Goal: Task Accomplishment & Management: Use online tool/utility

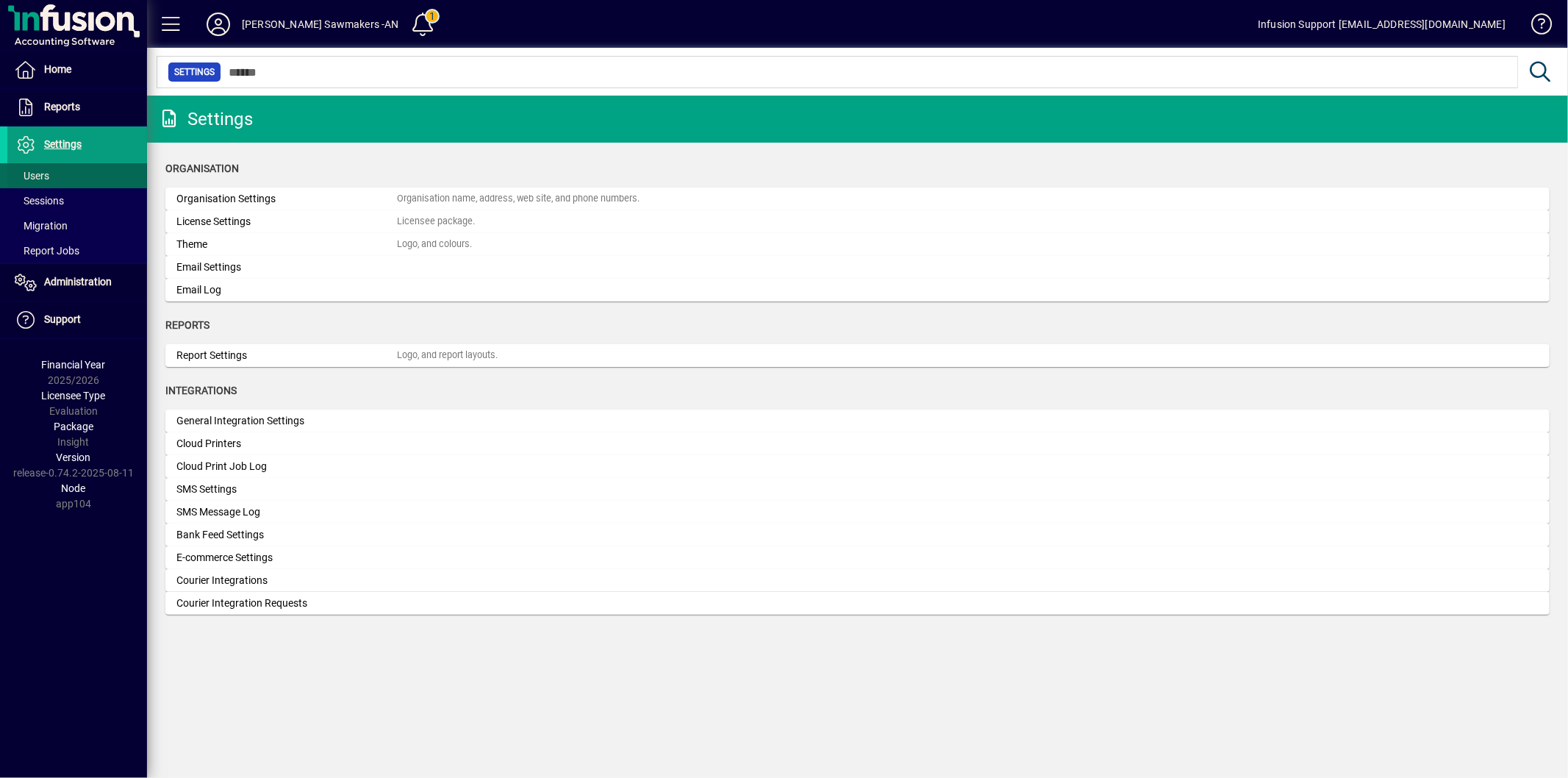
click at [63, 179] on span at bounding box center [77, 175] width 139 height 36
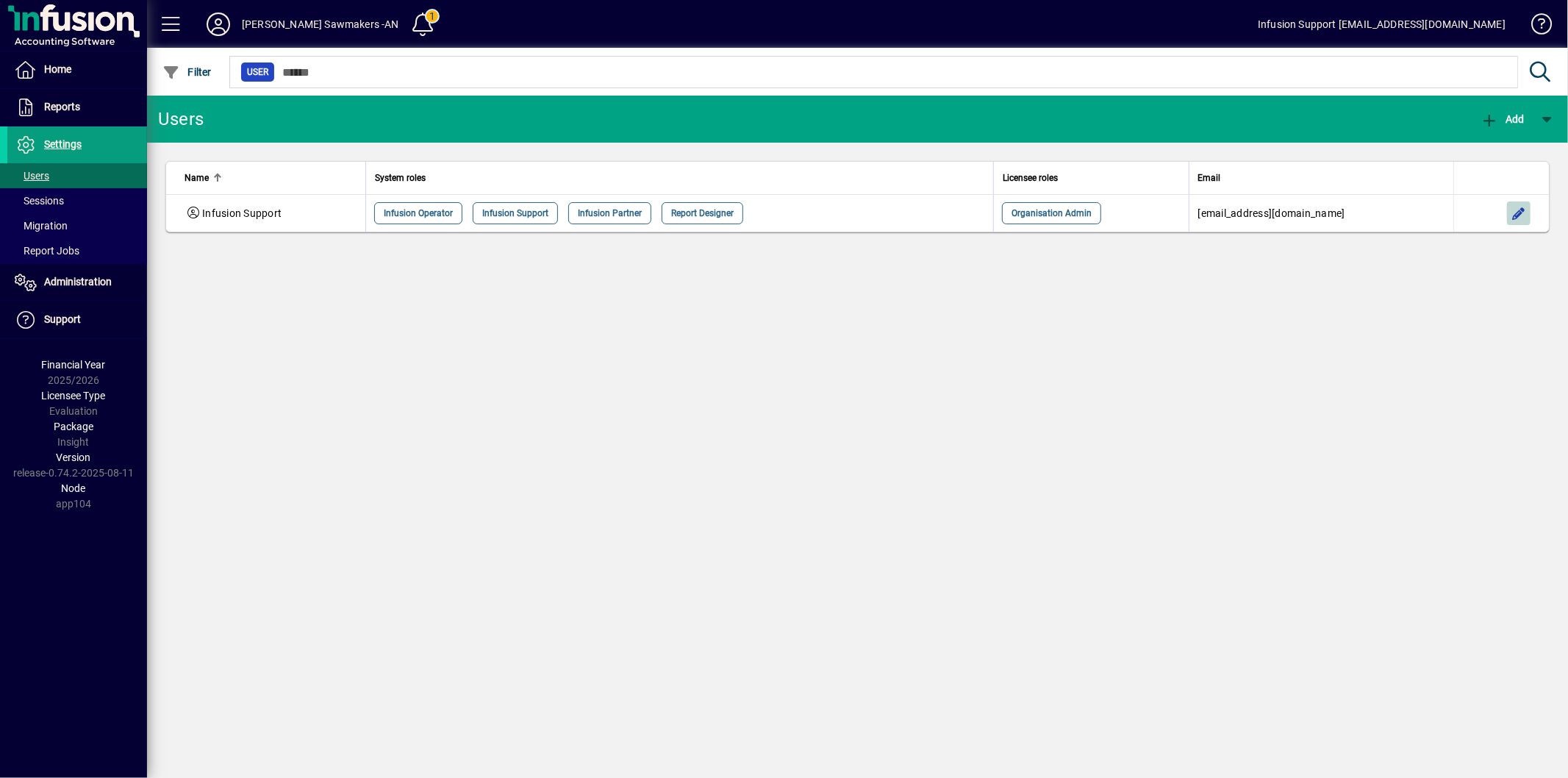
drag, startPoint x: 1514, startPoint y: 212, endPoint x: 1349, endPoint y: 228, distance: 165.8
click at [1513, 212] on span "button" at bounding box center [1518, 213] width 36 height 36
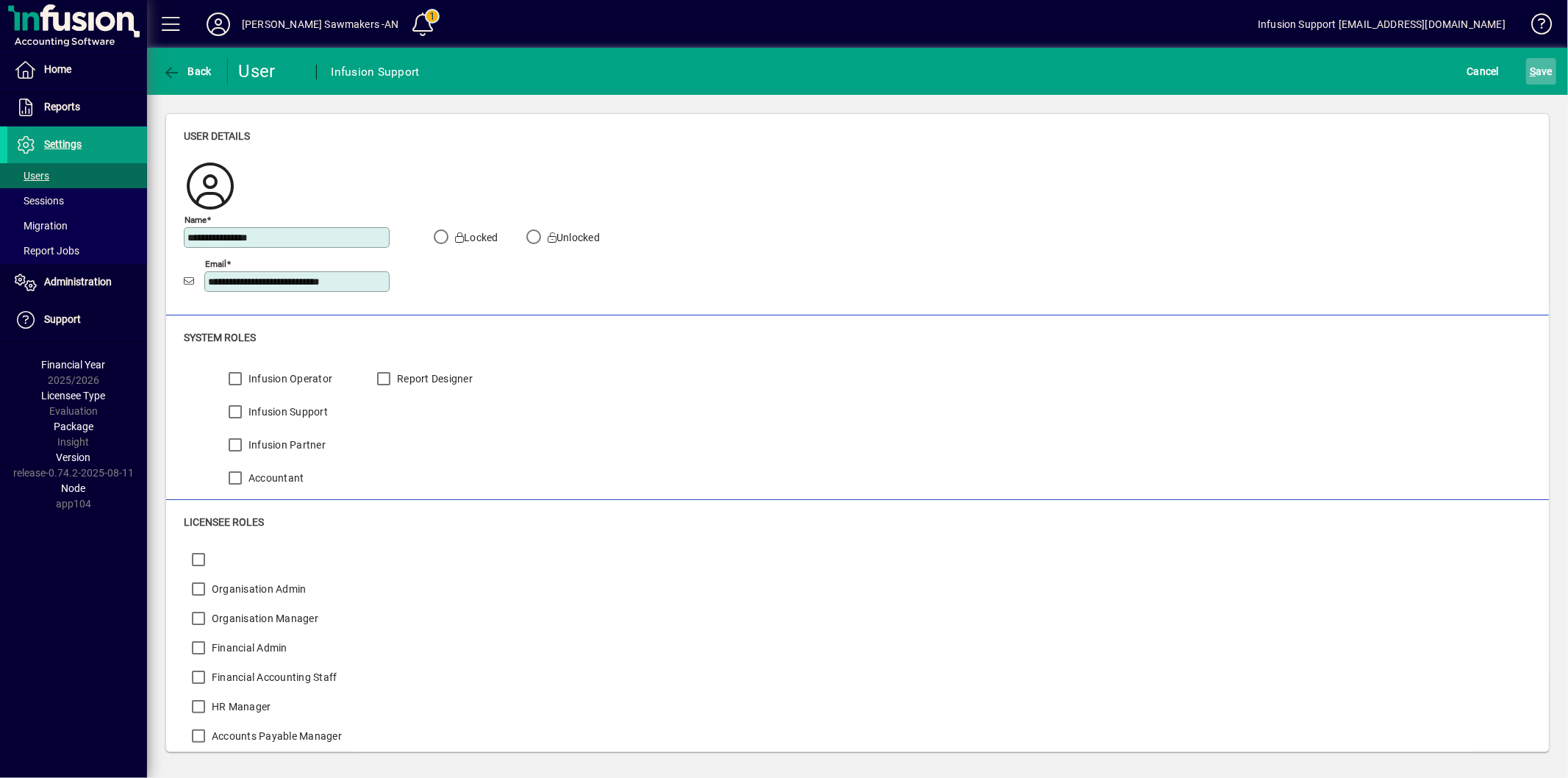
click at [1539, 67] on span "S ave" at bounding box center [1541, 71] width 23 height 23
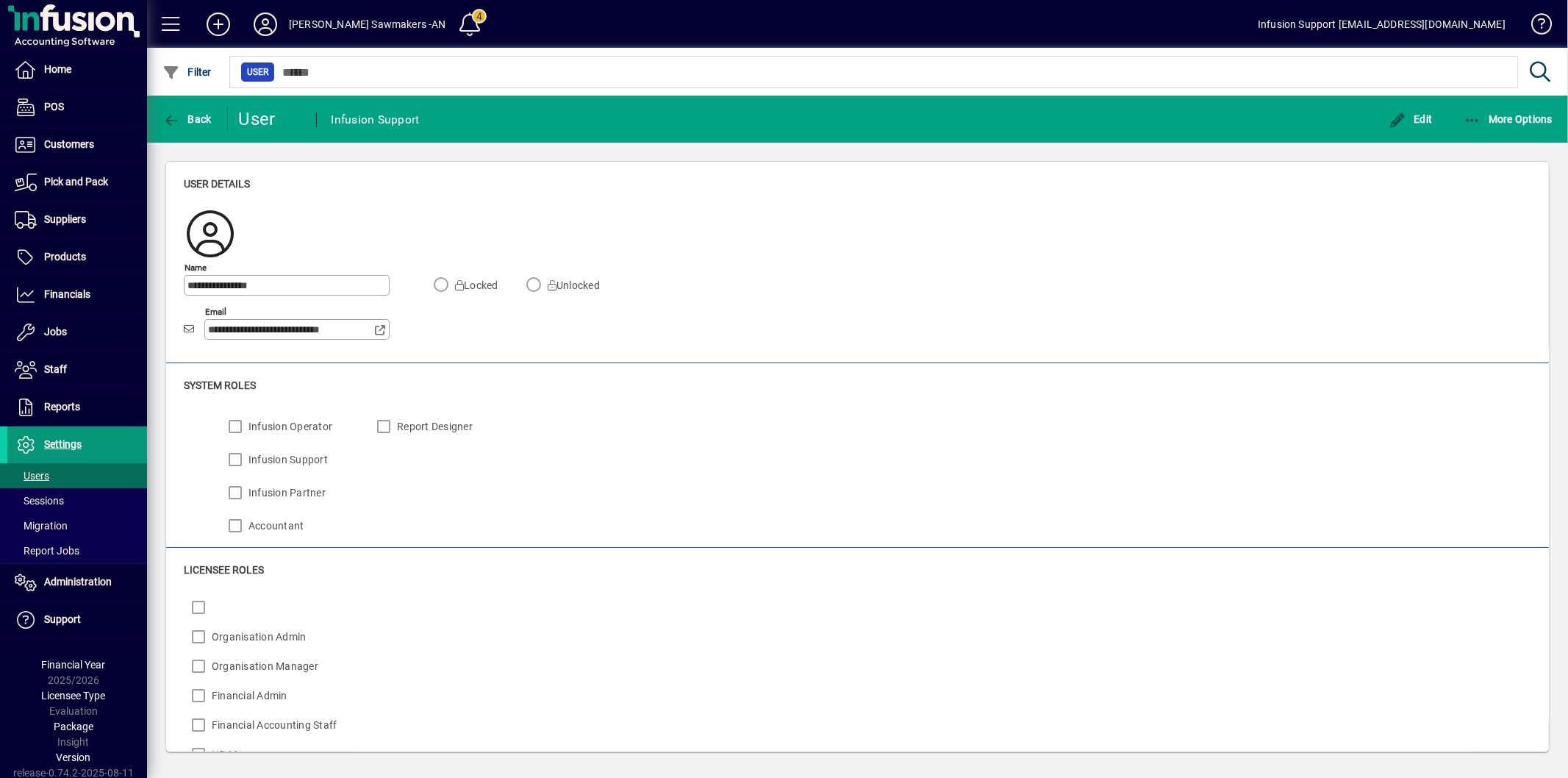
drag, startPoint x: 64, startPoint y: 441, endPoint x: 91, endPoint y: 436, distance: 27.5
click at [66, 441] on span "Settings" at bounding box center [62, 444] width 37 height 12
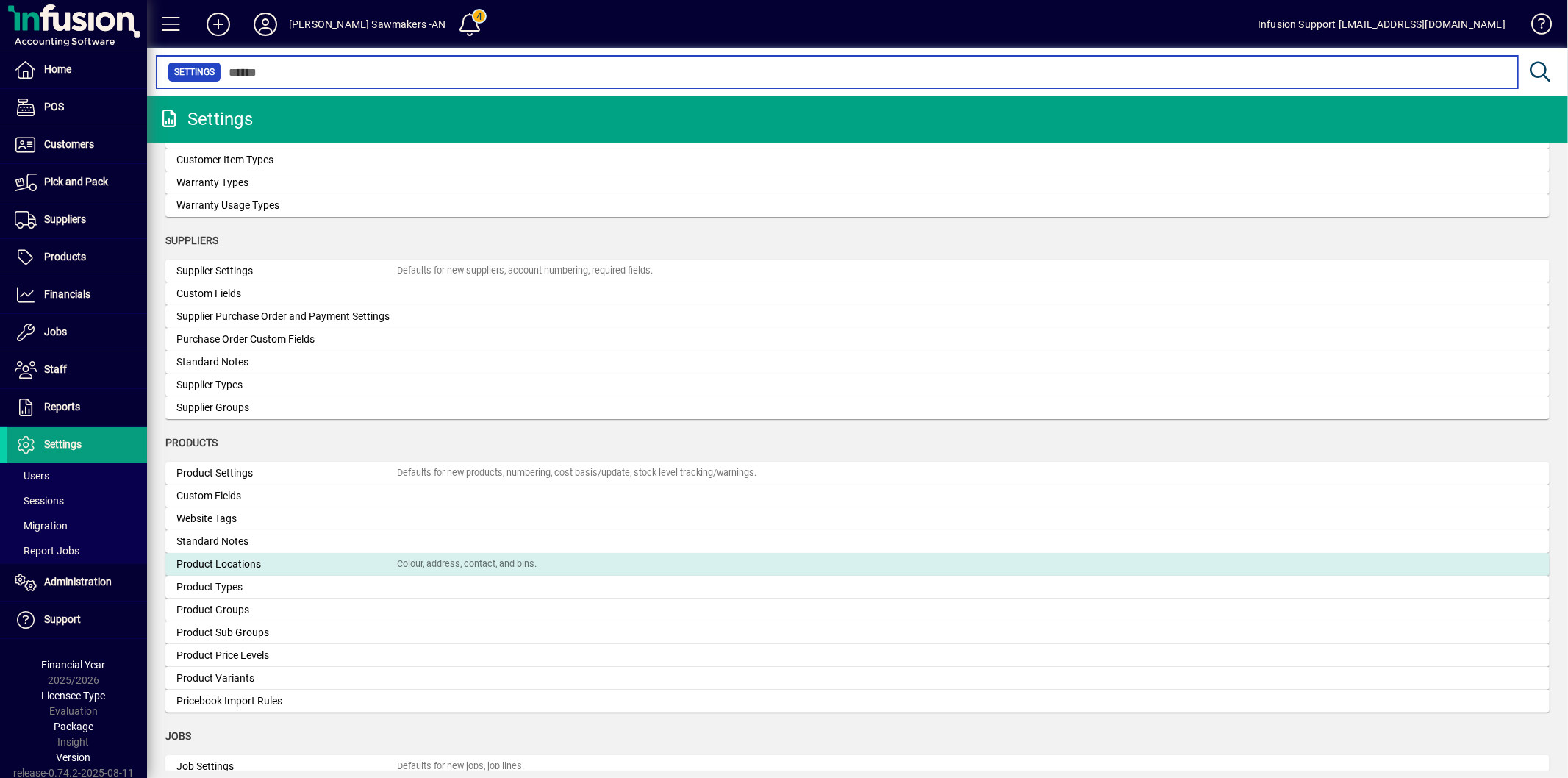
scroll to position [1307, 0]
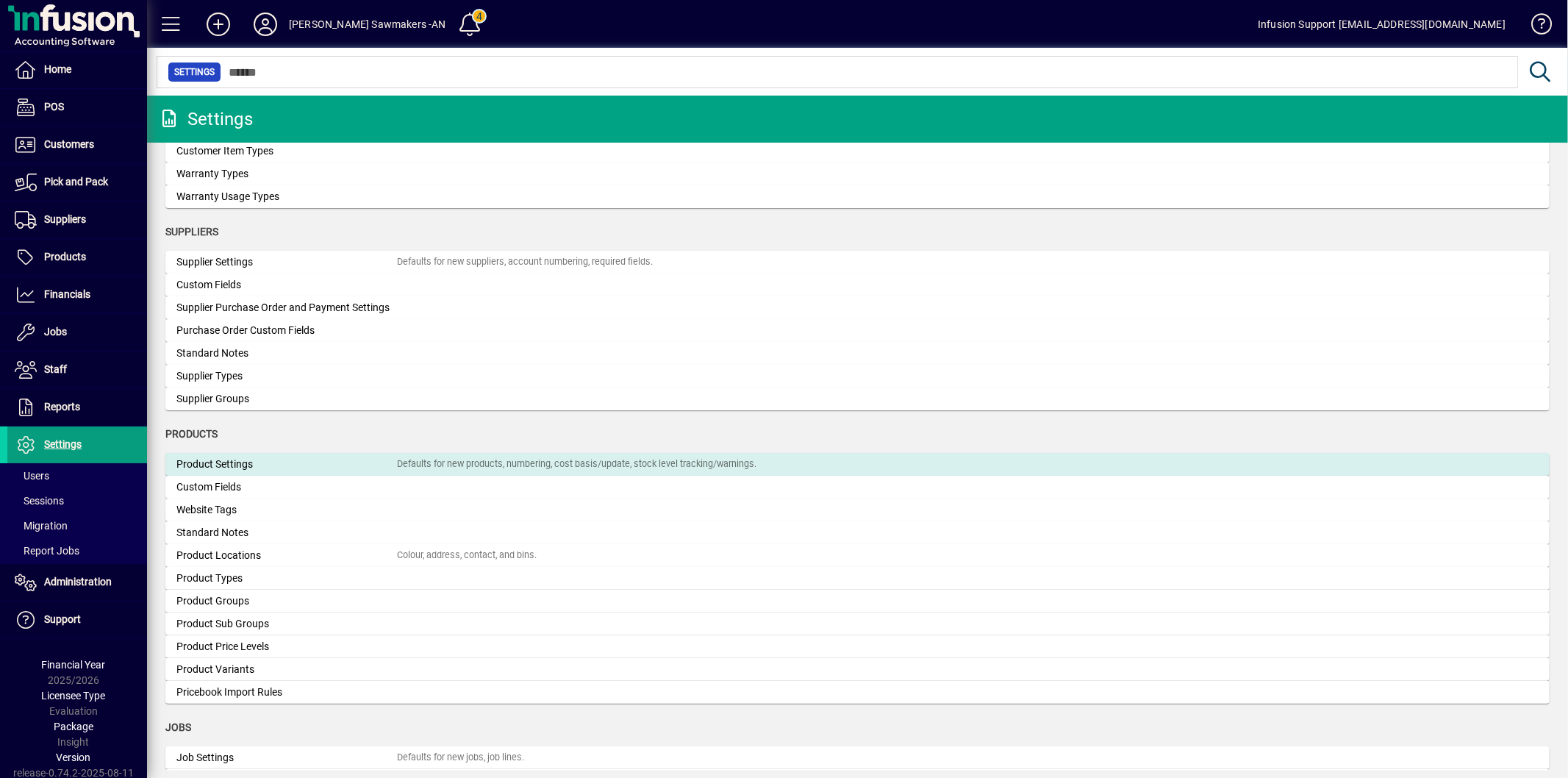
click at [258, 458] on div "Product Settings" at bounding box center [286, 464] width 220 height 15
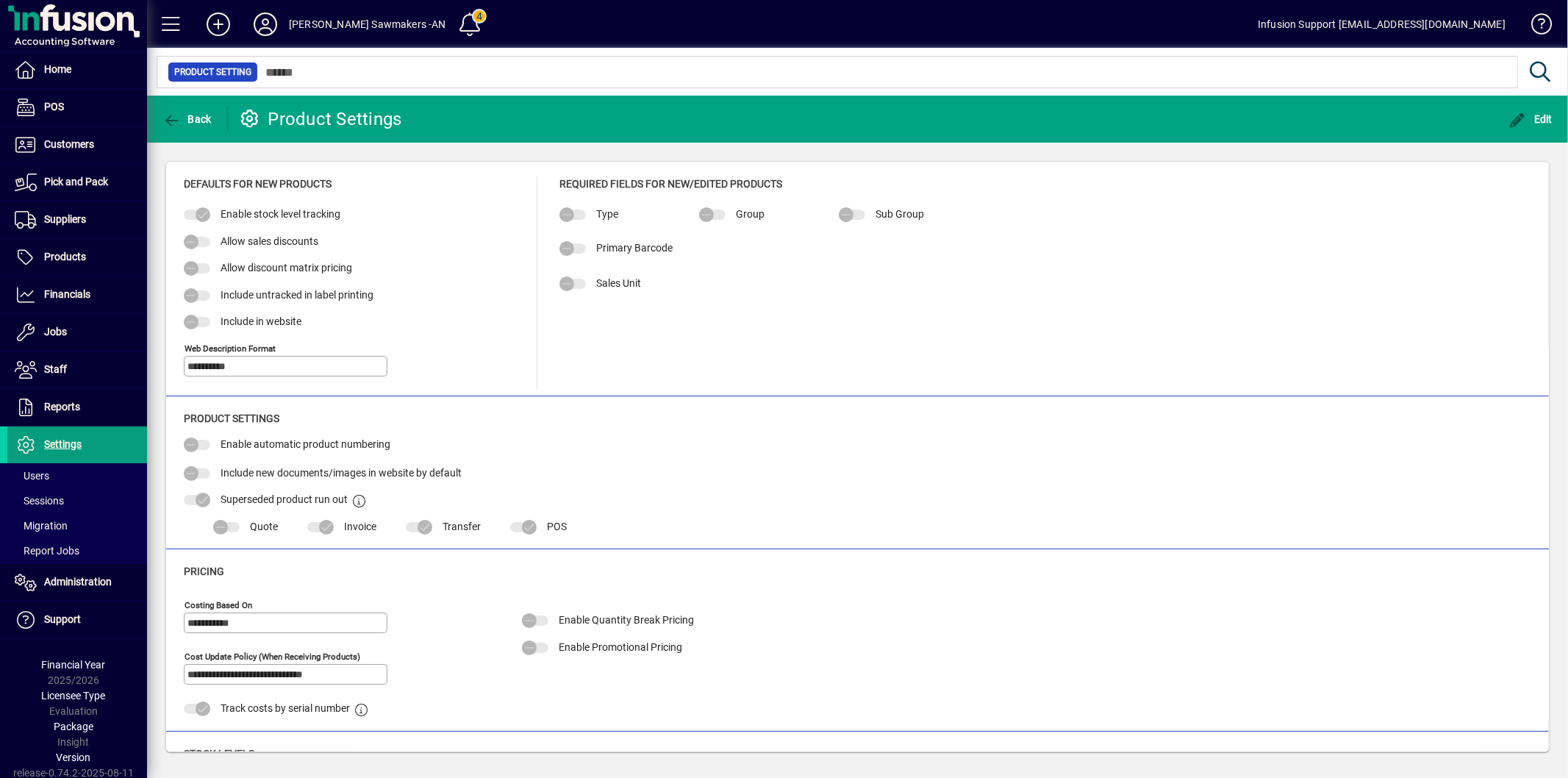
type input "**********"
click at [1516, 119] on icon "button" at bounding box center [1518, 120] width 18 height 14
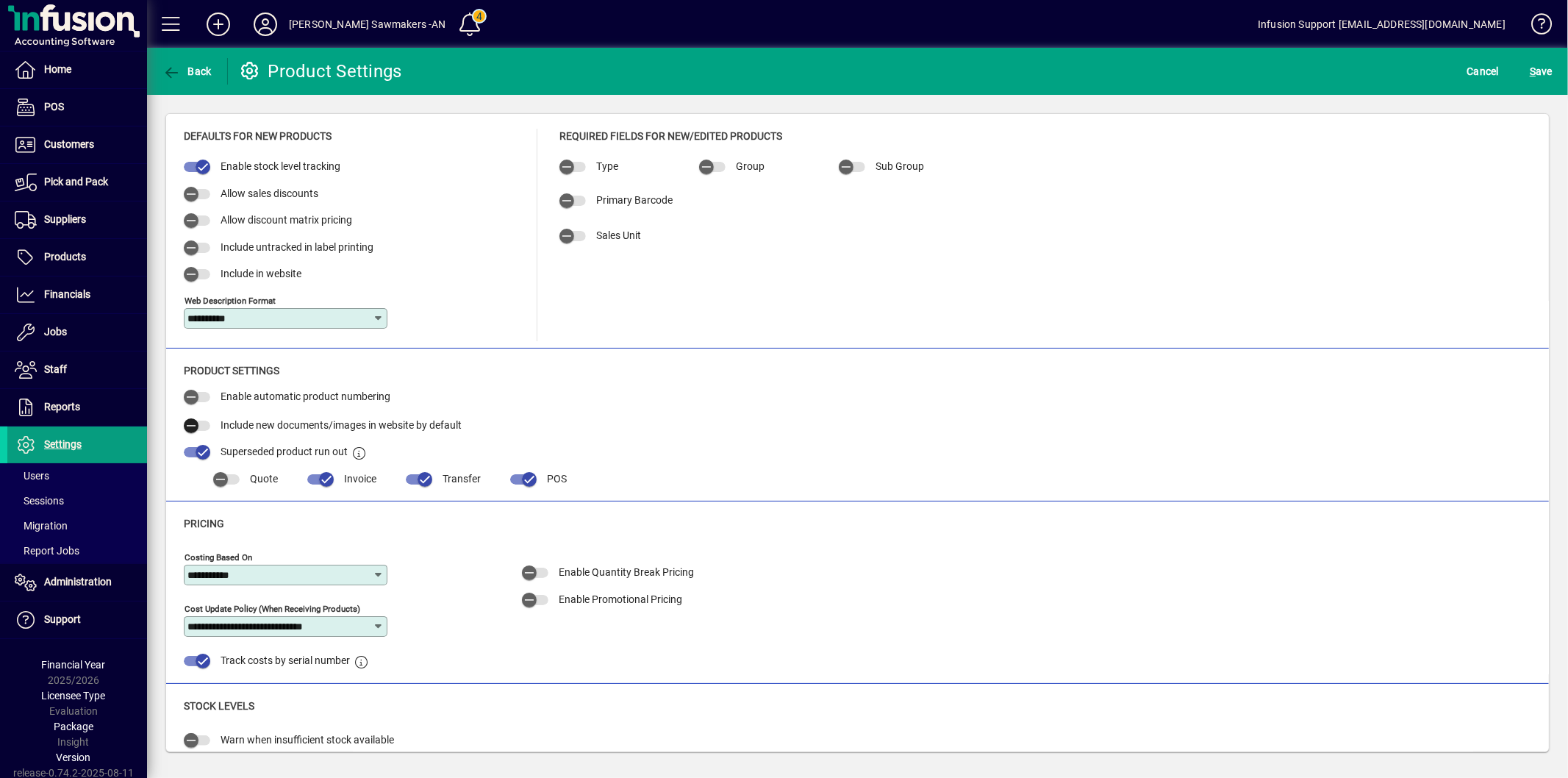
drag, startPoint x: 200, startPoint y: 421, endPoint x: 218, endPoint y: 422, distance: 18.0
click at [205, 422] on span "button" at bounding box center [191, 425] width 30 height 30
click at [1539, 64] on span "S ave" at bounding box center [1541, 71] width 23 height 23
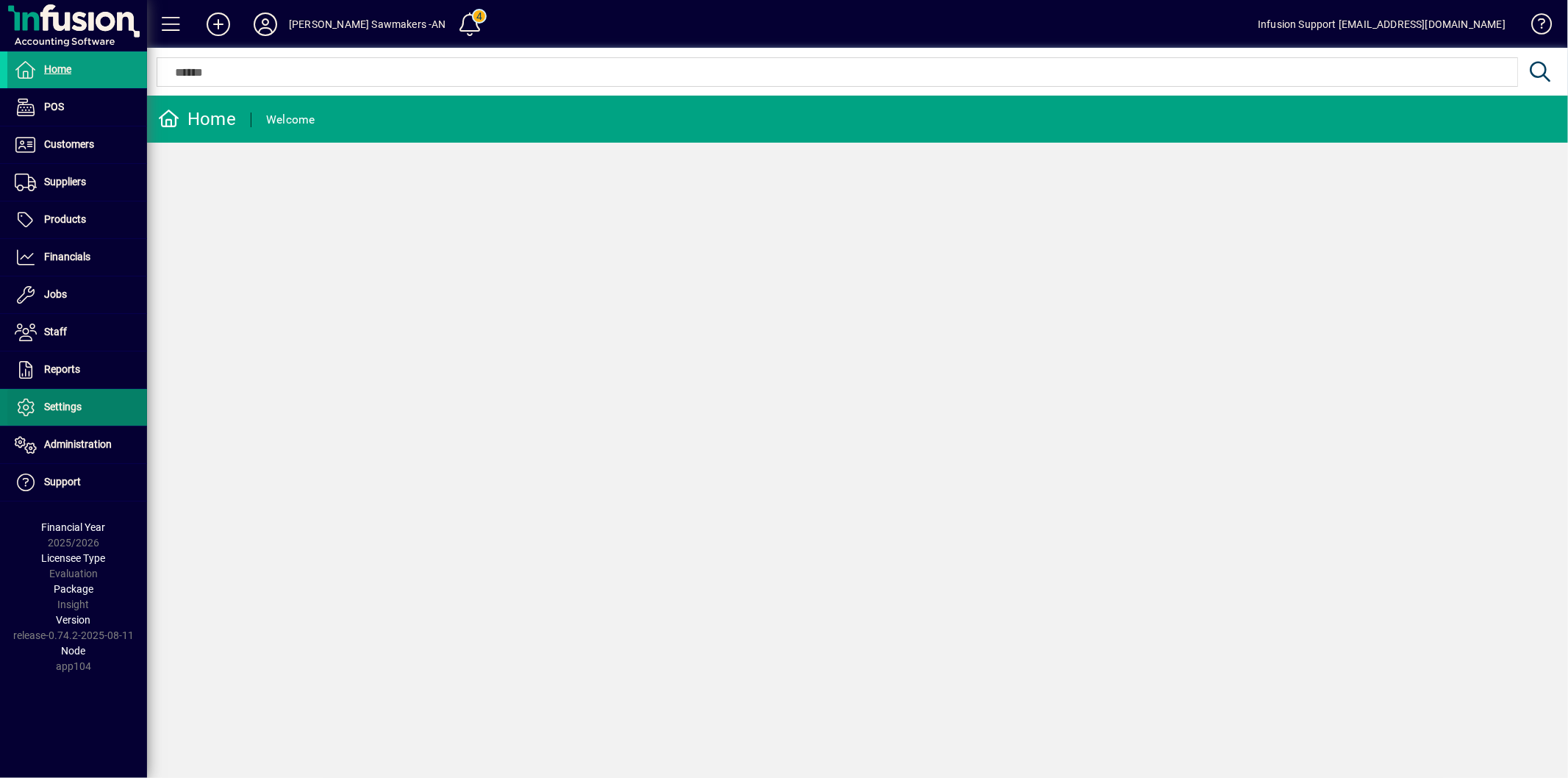
click at [71, 407] on span "Settings" at bounding box center [62, 407] width 37 height 12
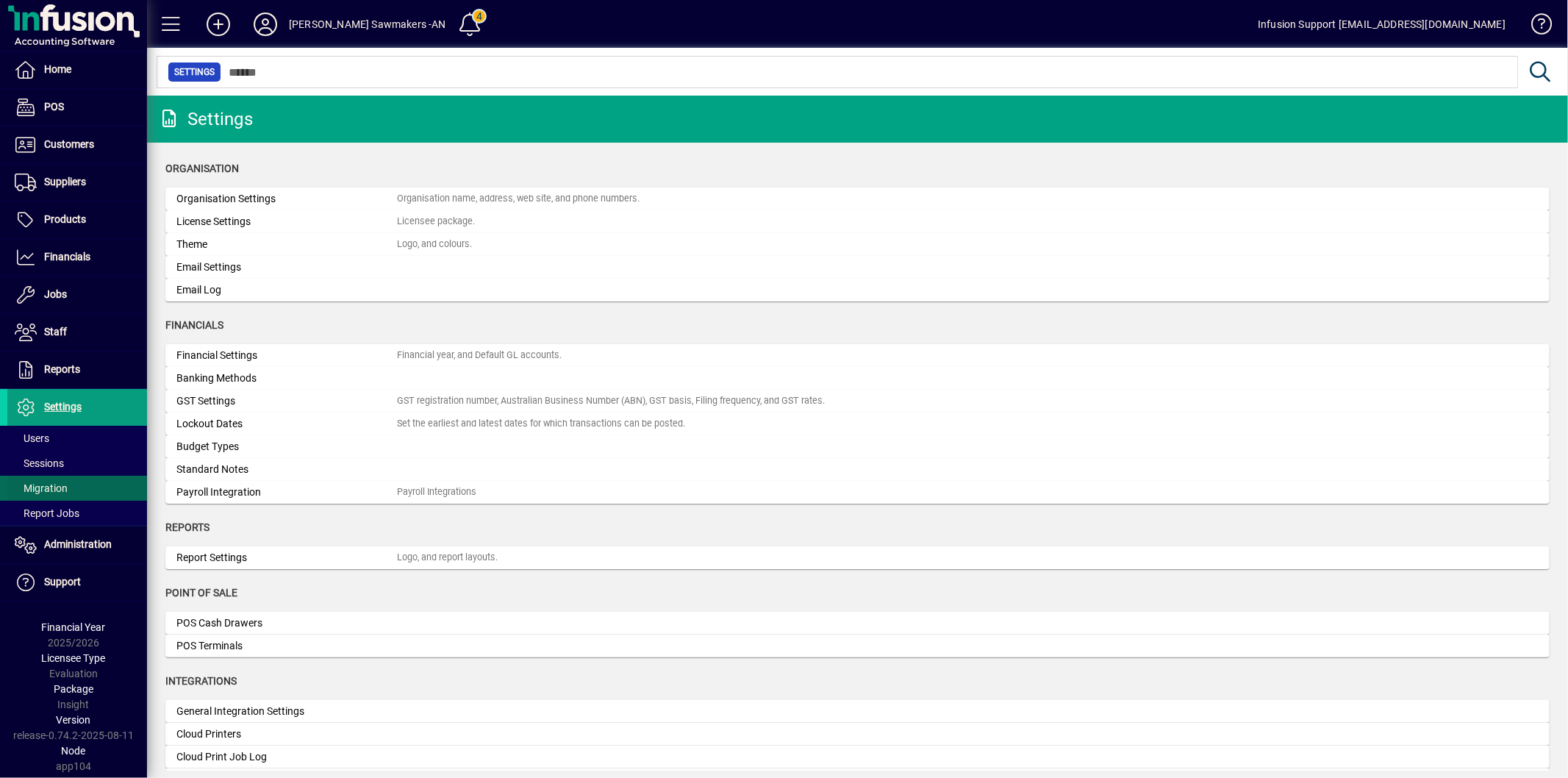
click at [49, 480] on span at bounding box center [77, 488] width 139 height 36
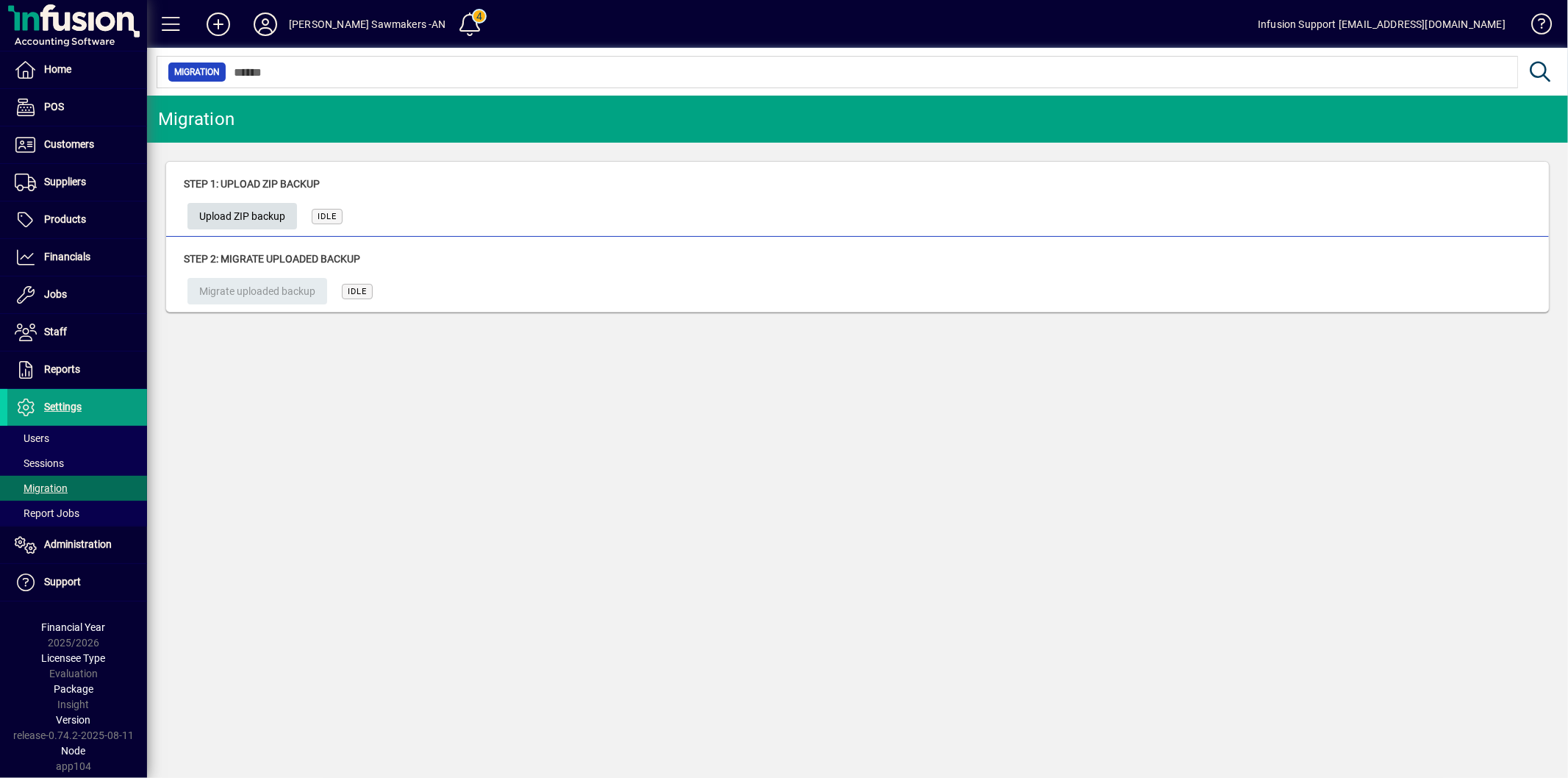
click at [268, 222] on span "Upload ZIP backup" at bounding box center [241, 216] width 86 height 24
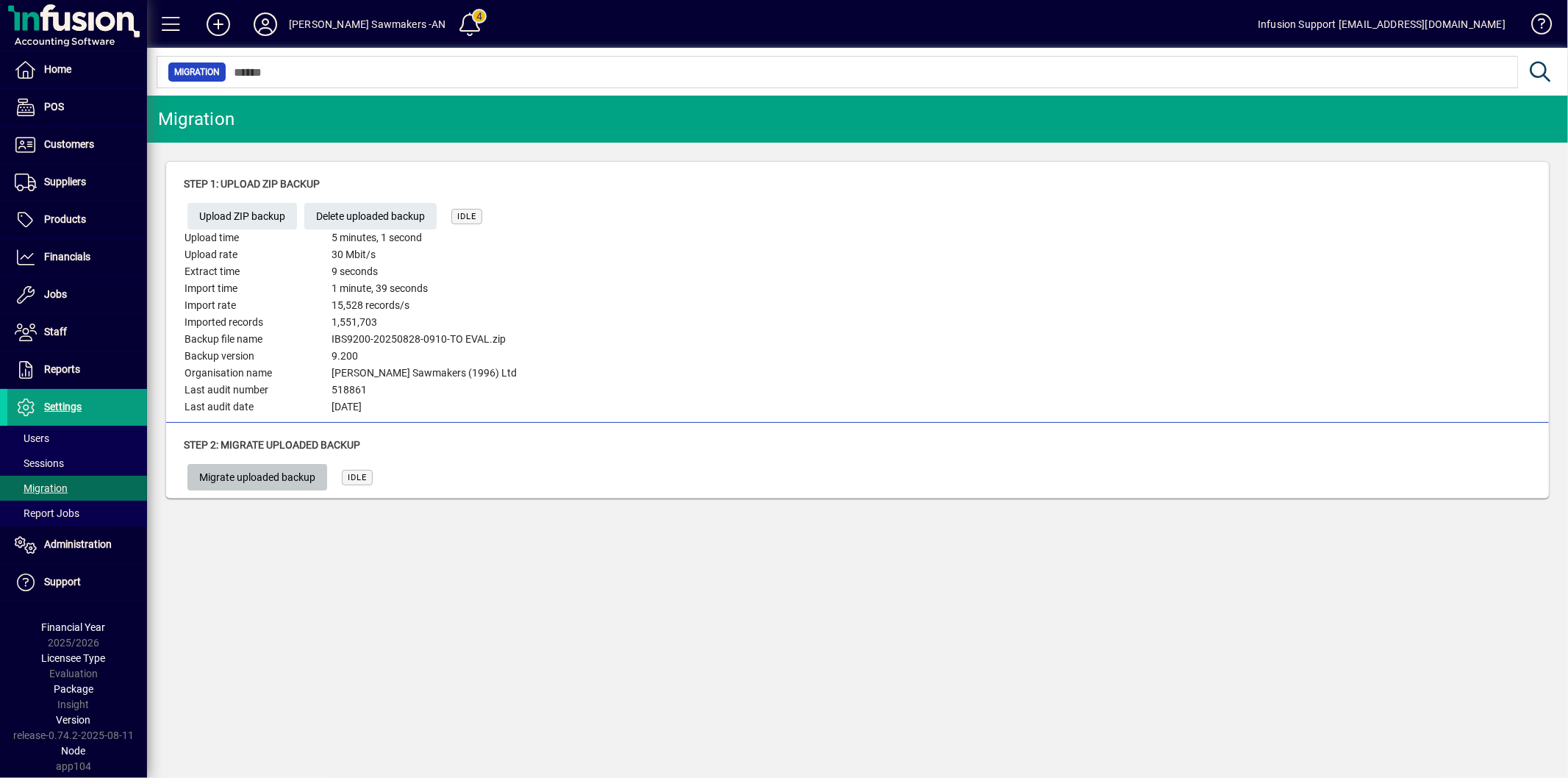
click at [306, 483] on span "Migrate uploaded backup" at bounding box center [257, 477] width 116 height 24
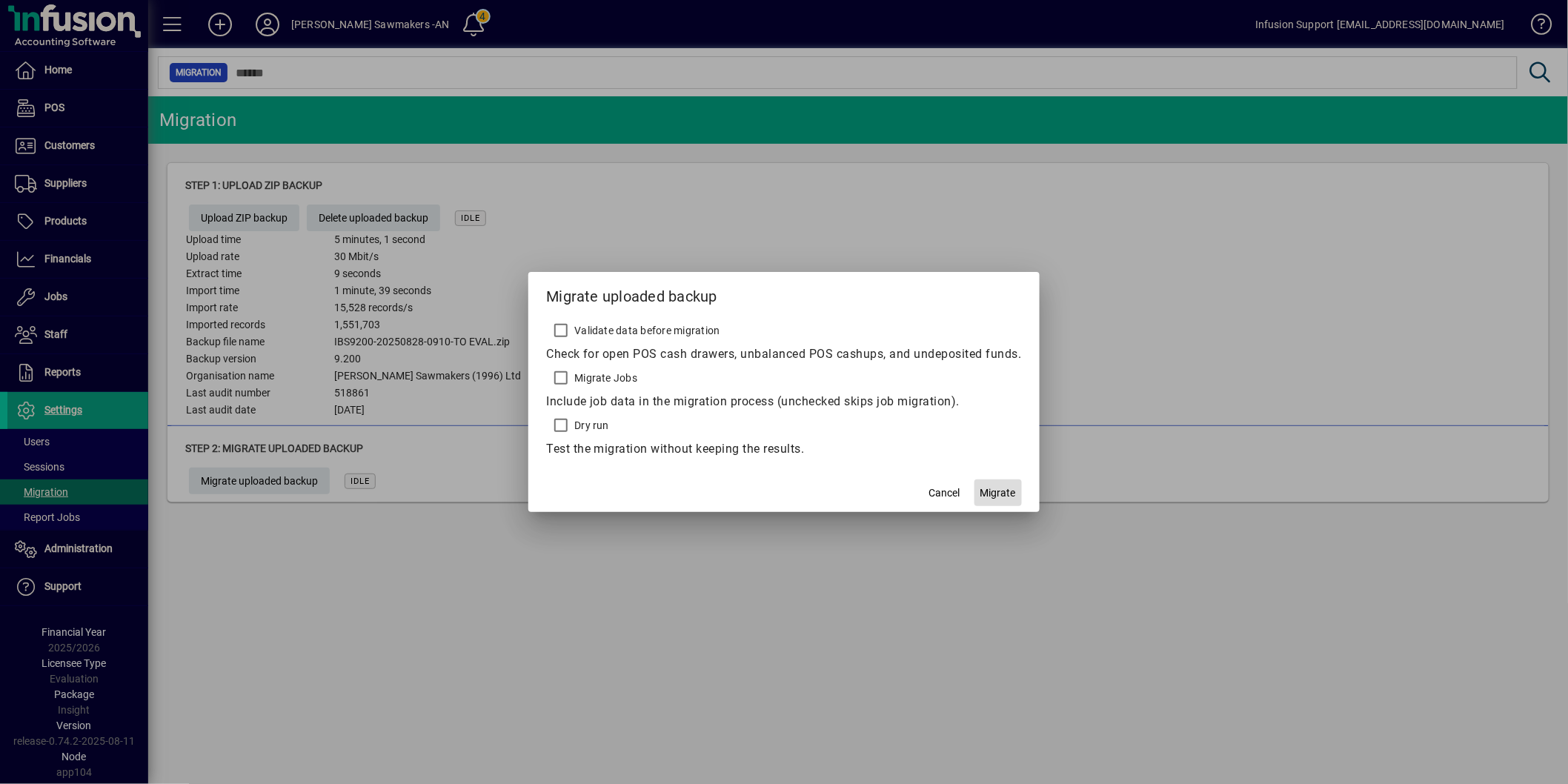
click at [1010, 489] on span "Migrate" at bounding box center [998, 493] width 36 height 16
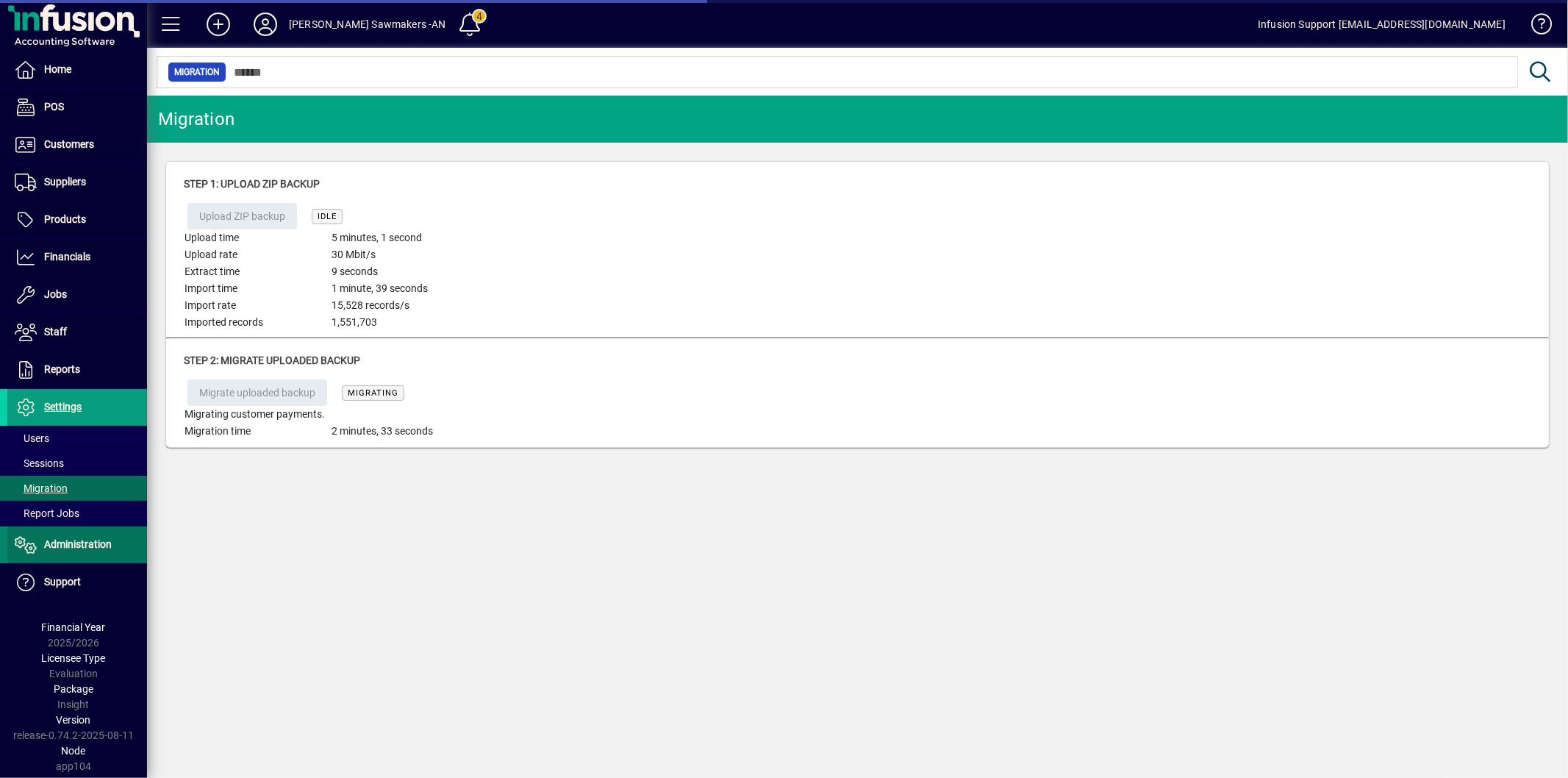
click at [81, 542] on span "Administration" at bounding box center [78, 544] width 67 height 12
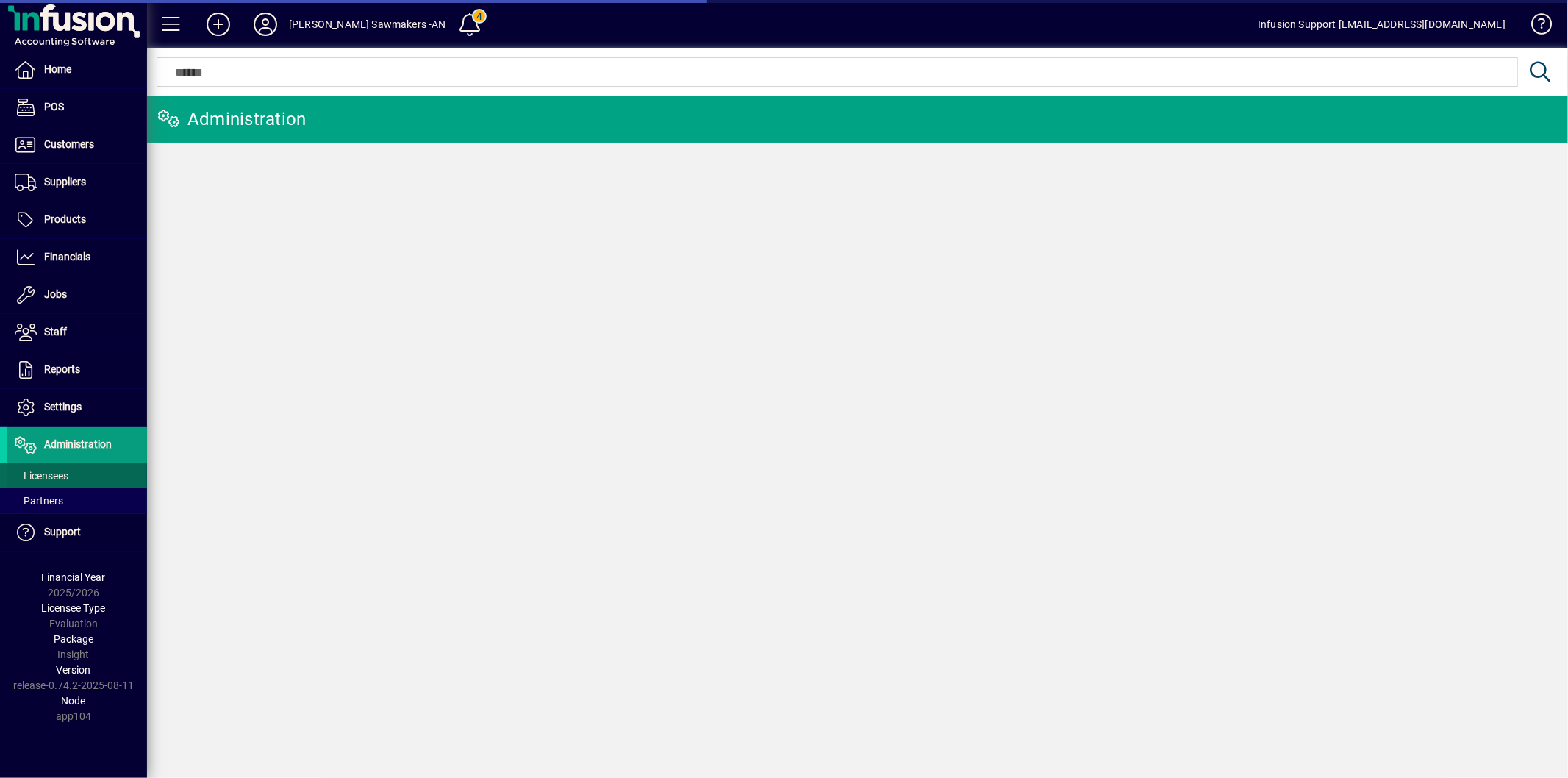
click at [93, 470] on span at bounding box center [77, 475] width 139 height 36
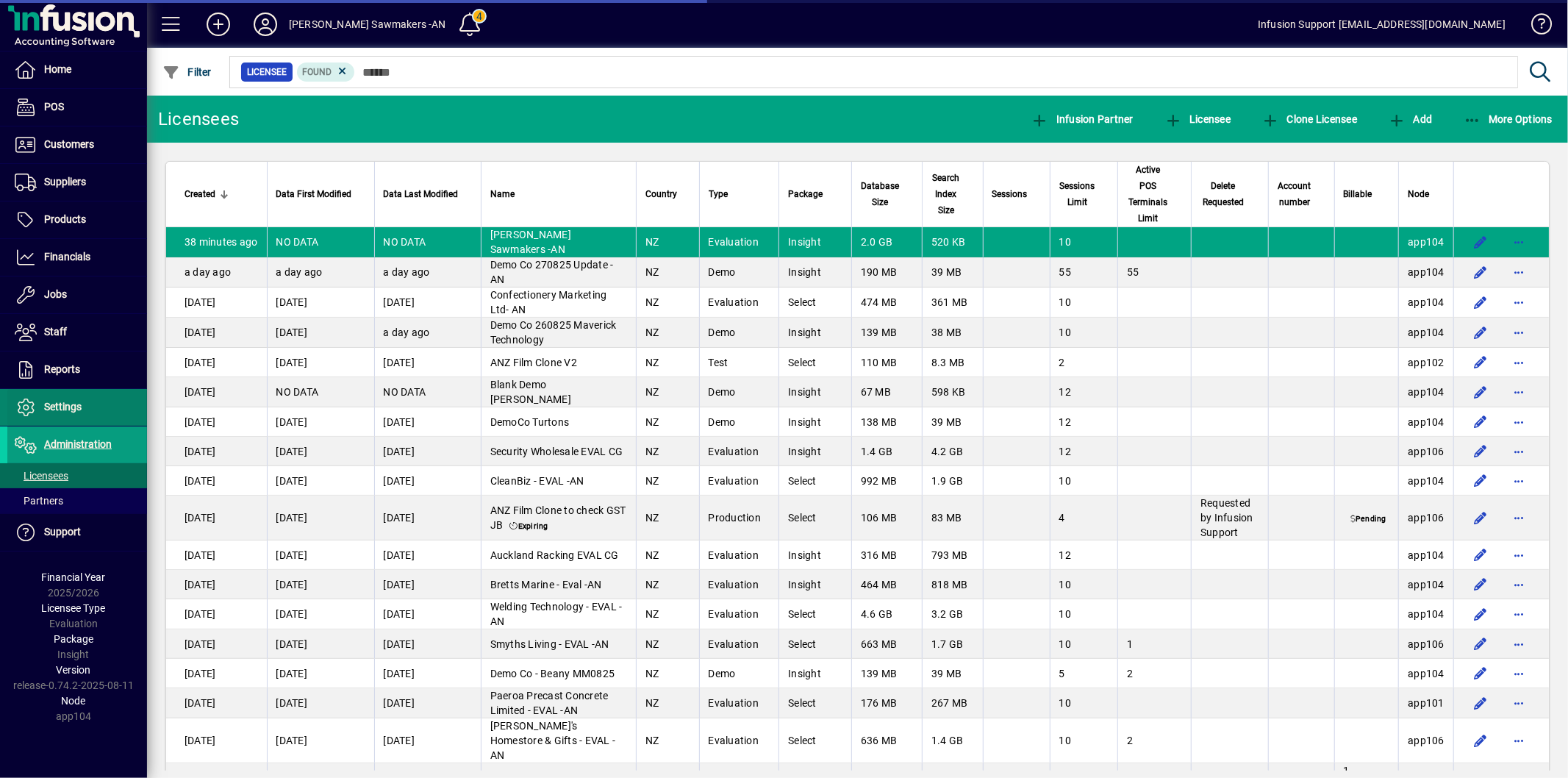
click at [67, 408] on span "Settings" at bounding box center [62, 407] width 37 height 12
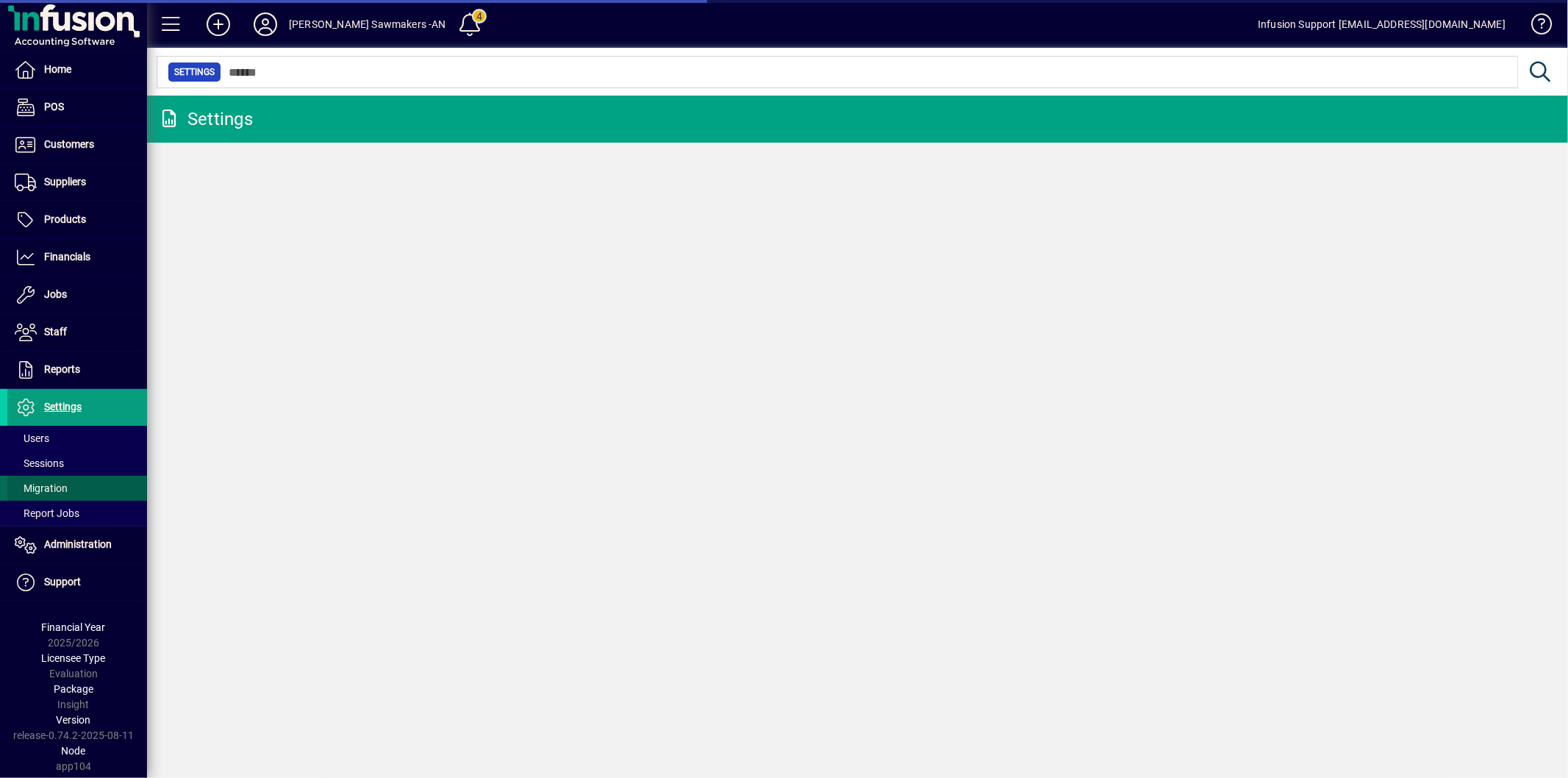
click at [61, 483] on span "Migration" at bounding box center [40, 489] width 53 height 12
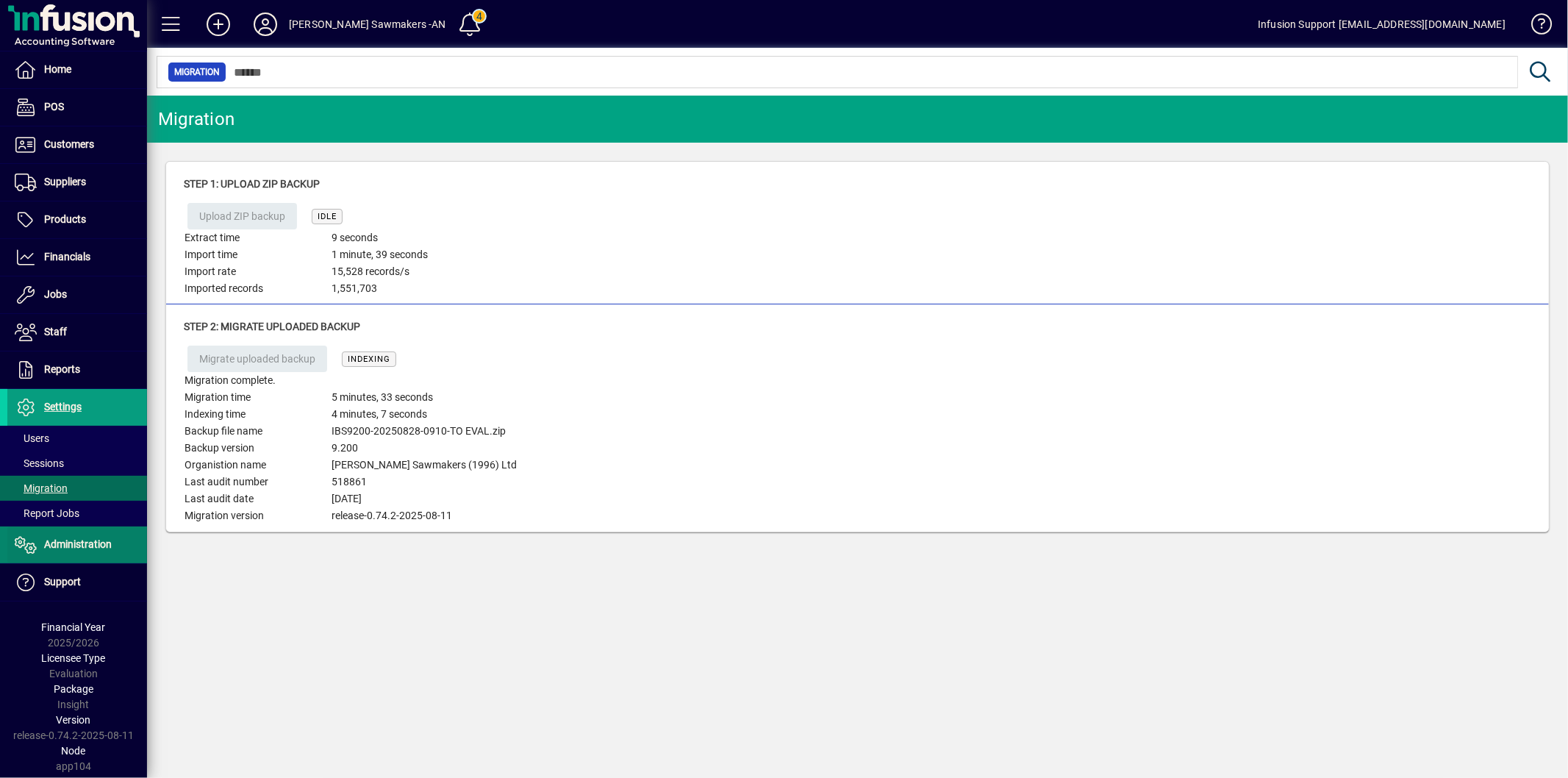
click at [89, 534] on span at bounding box center [77, 544] width 139 height 36
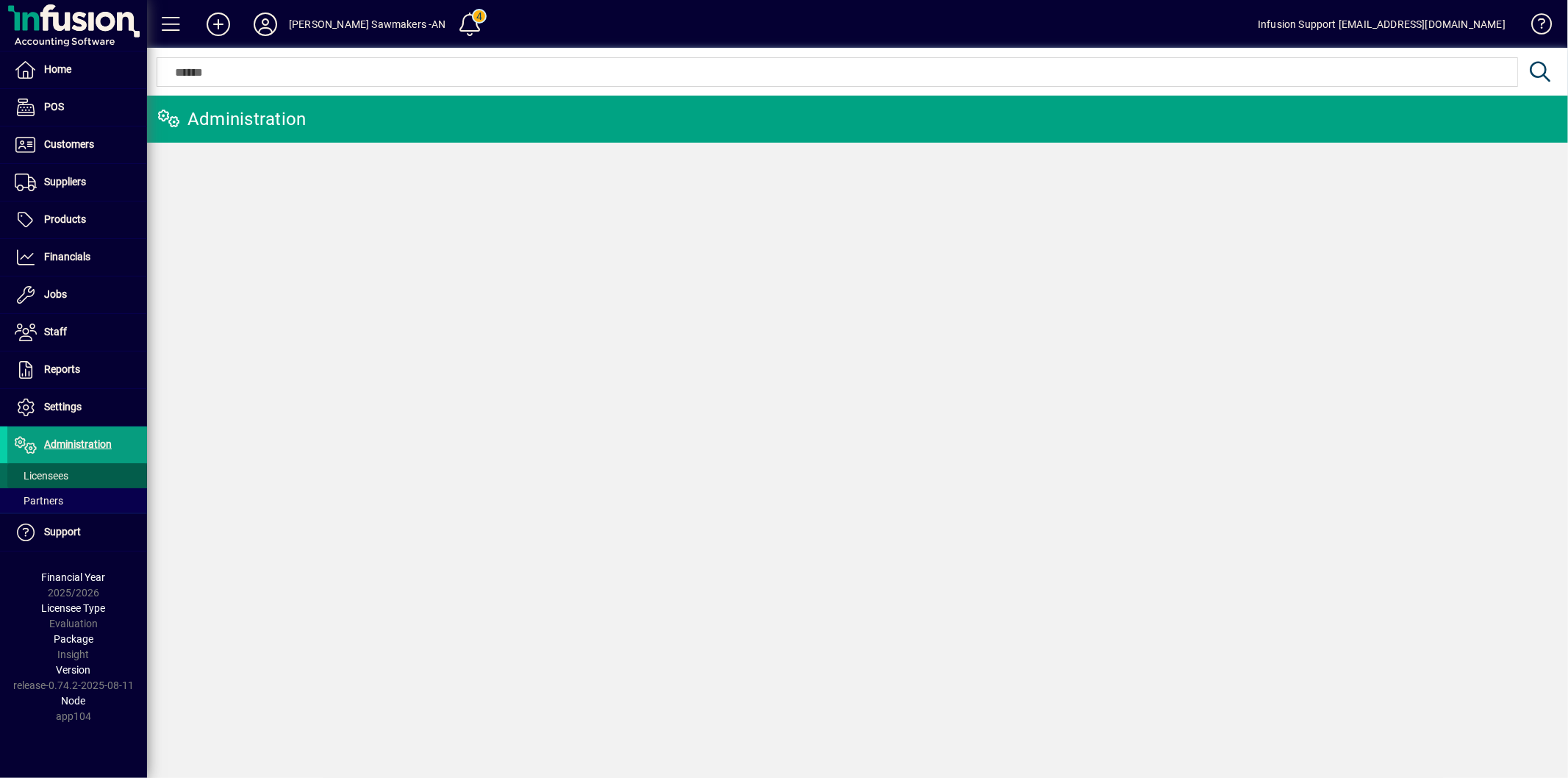
click at [70, 469] on span at bounding box center [77, 475] width 139 height 36
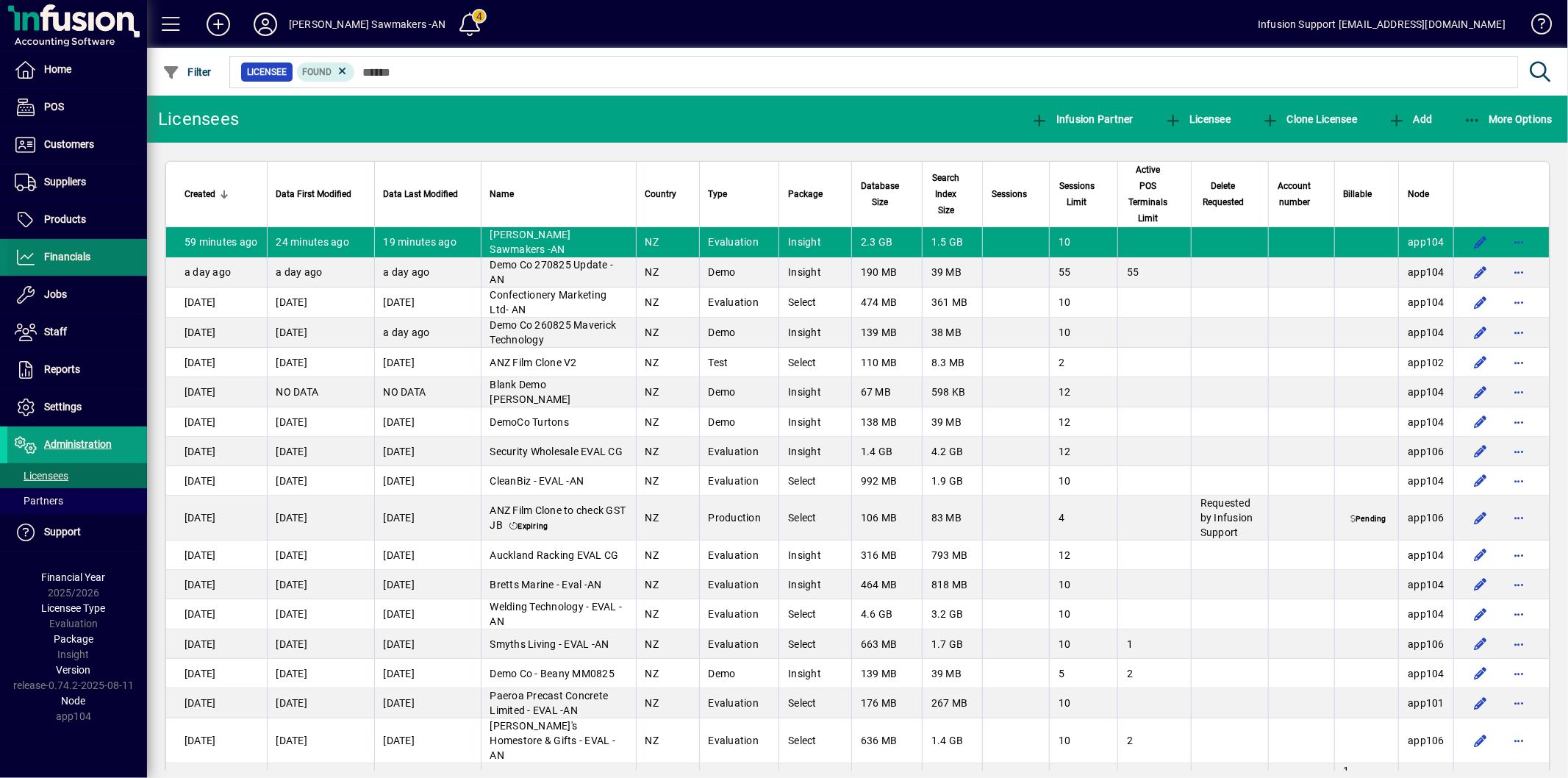
click at [87, 261] on span "Financials" at bounding box center [67, 257] width 46 height 12
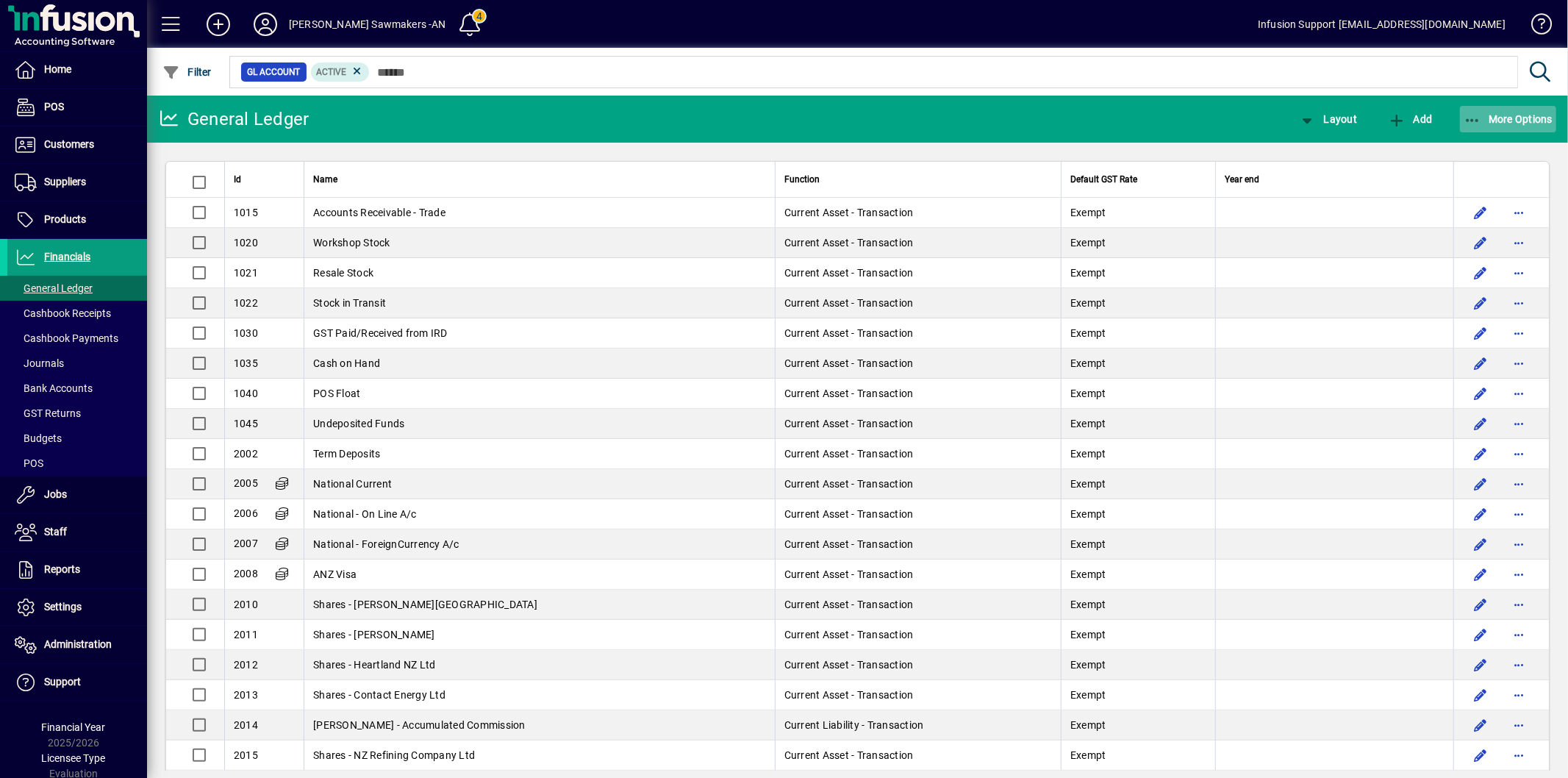
click at [1512, 115] on span "More Options" at bounding box center [1507, 119] width 89 height 12
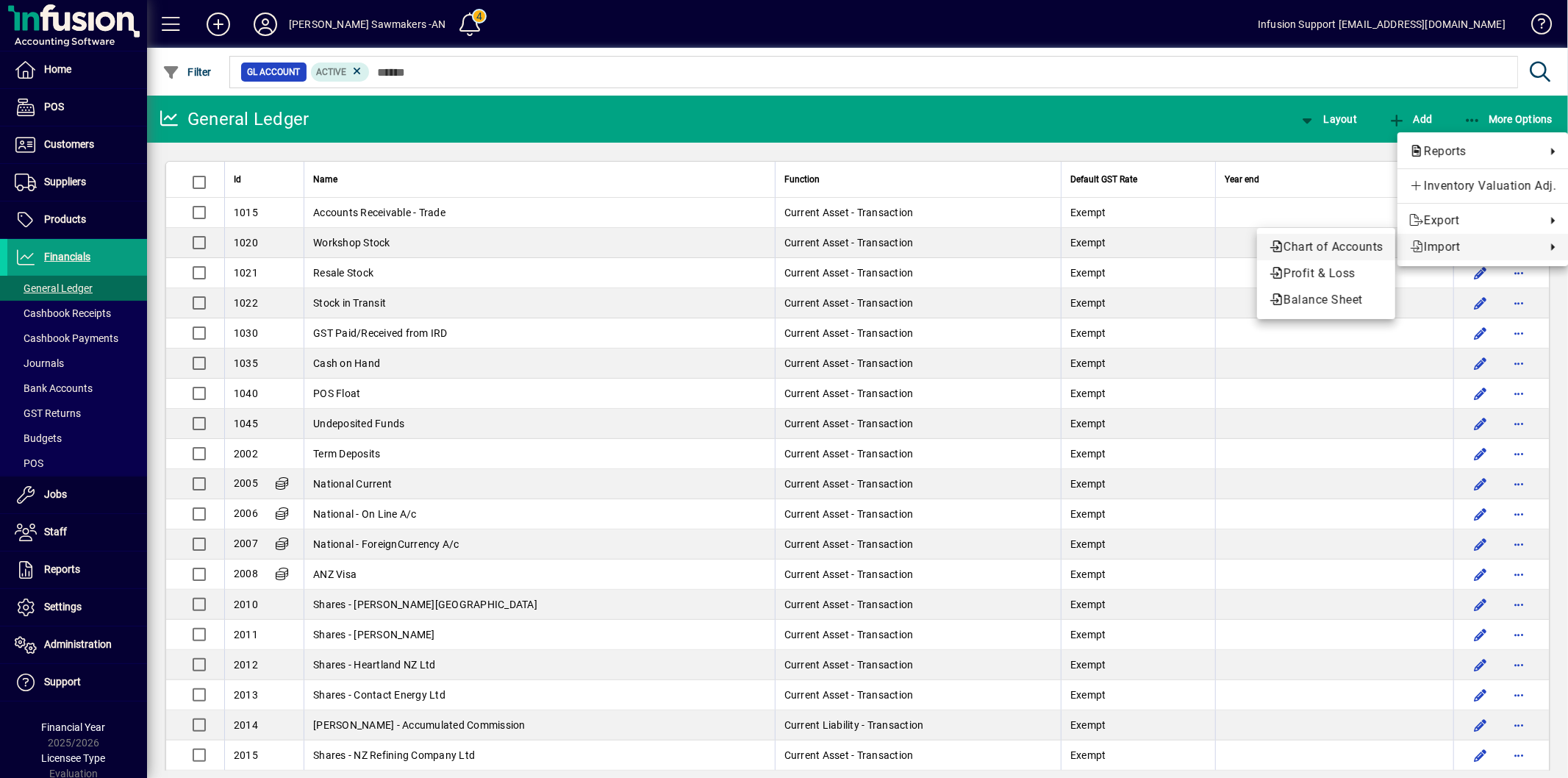
click at [1351, 248] on span "Chart of Accounts" at bounding box center [1326, 247] width 114 height 17
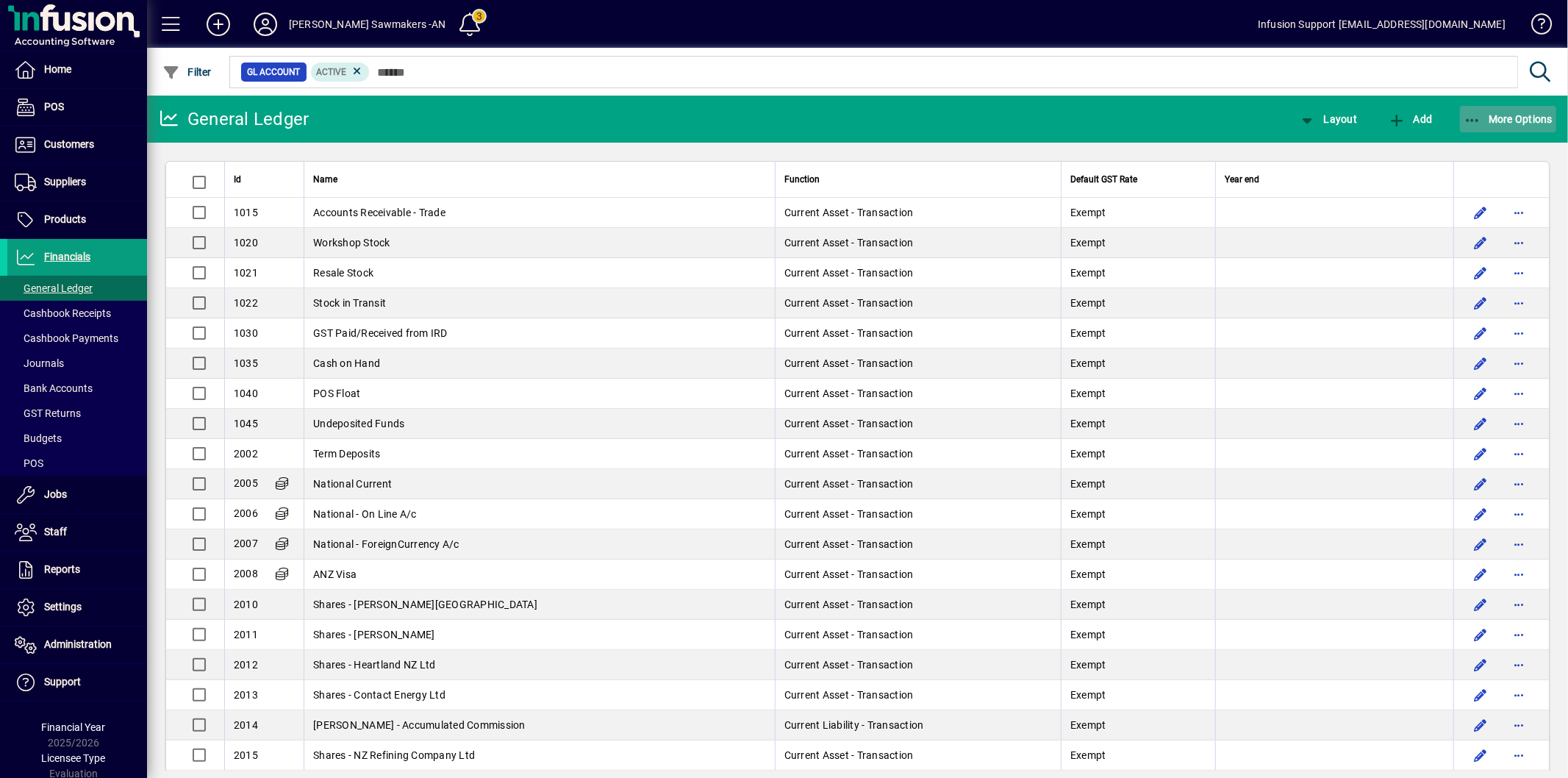
click at [1502, 126] on span "button" at bounding box center [1508, 119] width 97 height 36
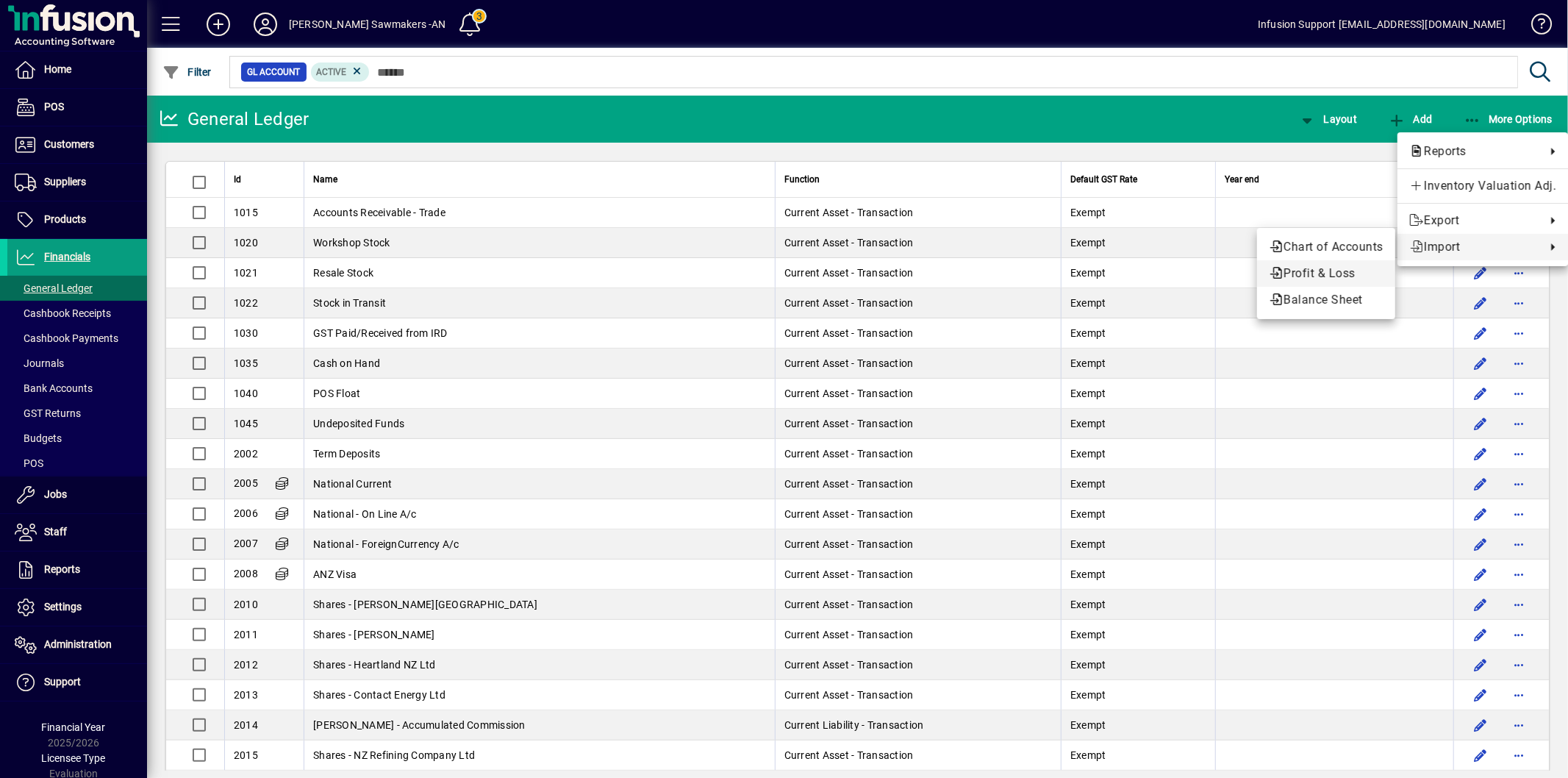
click at [1338, 273] on span "Profit & Loss" at bounding box center [1326, 273] width 114 height 17
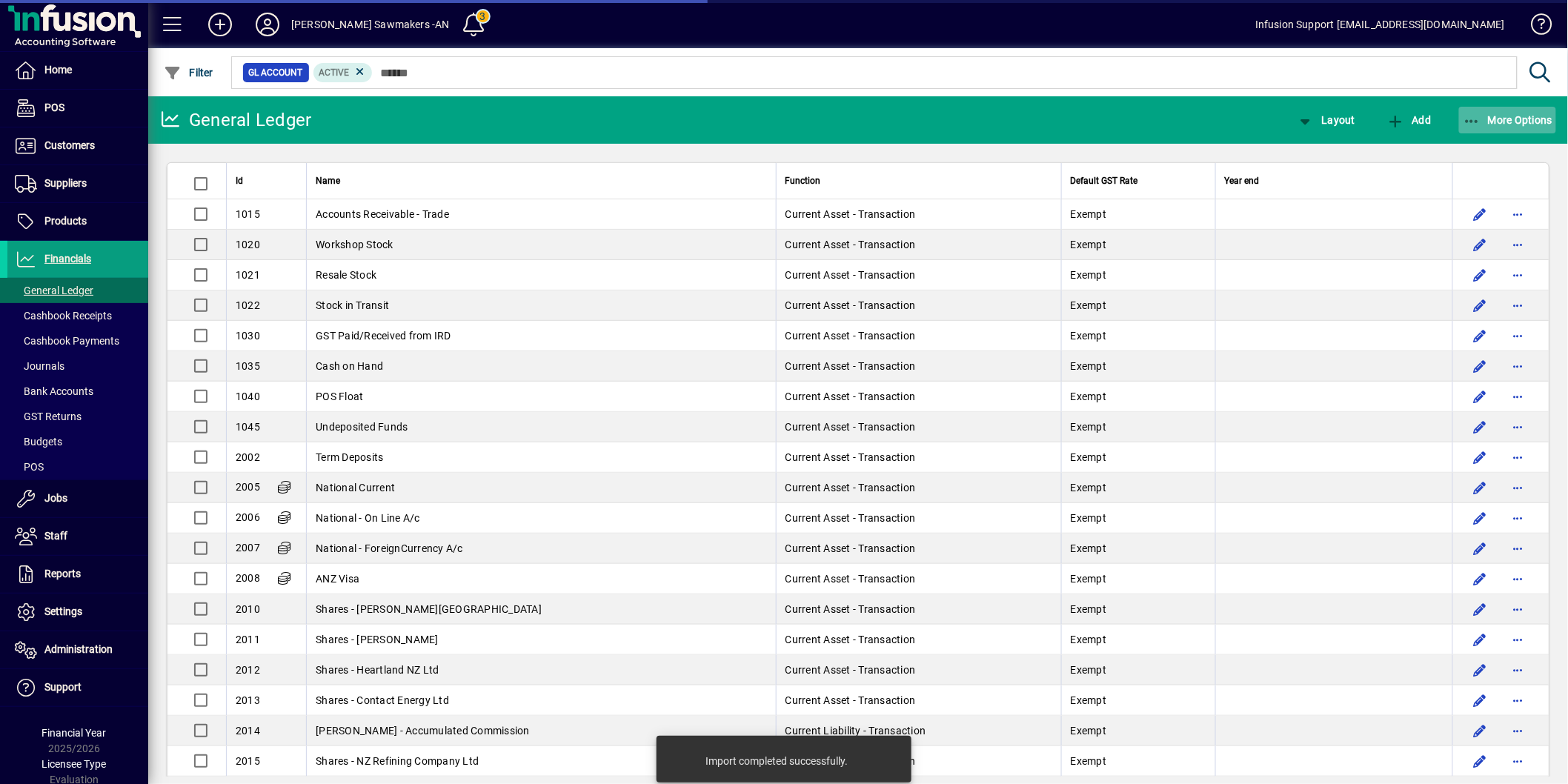
click at [1506, 119] on span "More Options" at bounding box center [1507, 120] width 90 height 12
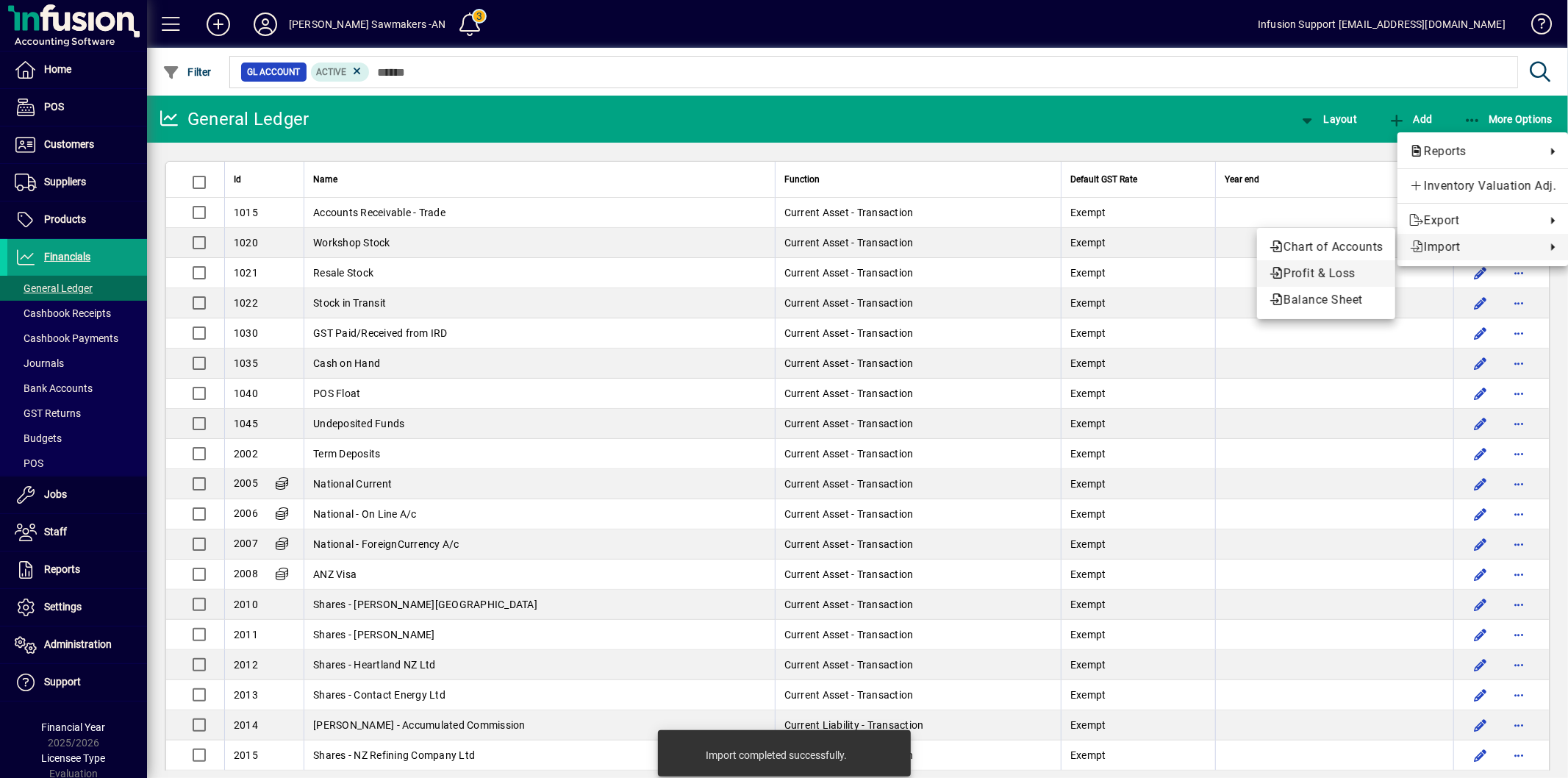
click at [1335, 273] on span "Profit & Loss" at bounding box center [1326, 273] width 114 height 17
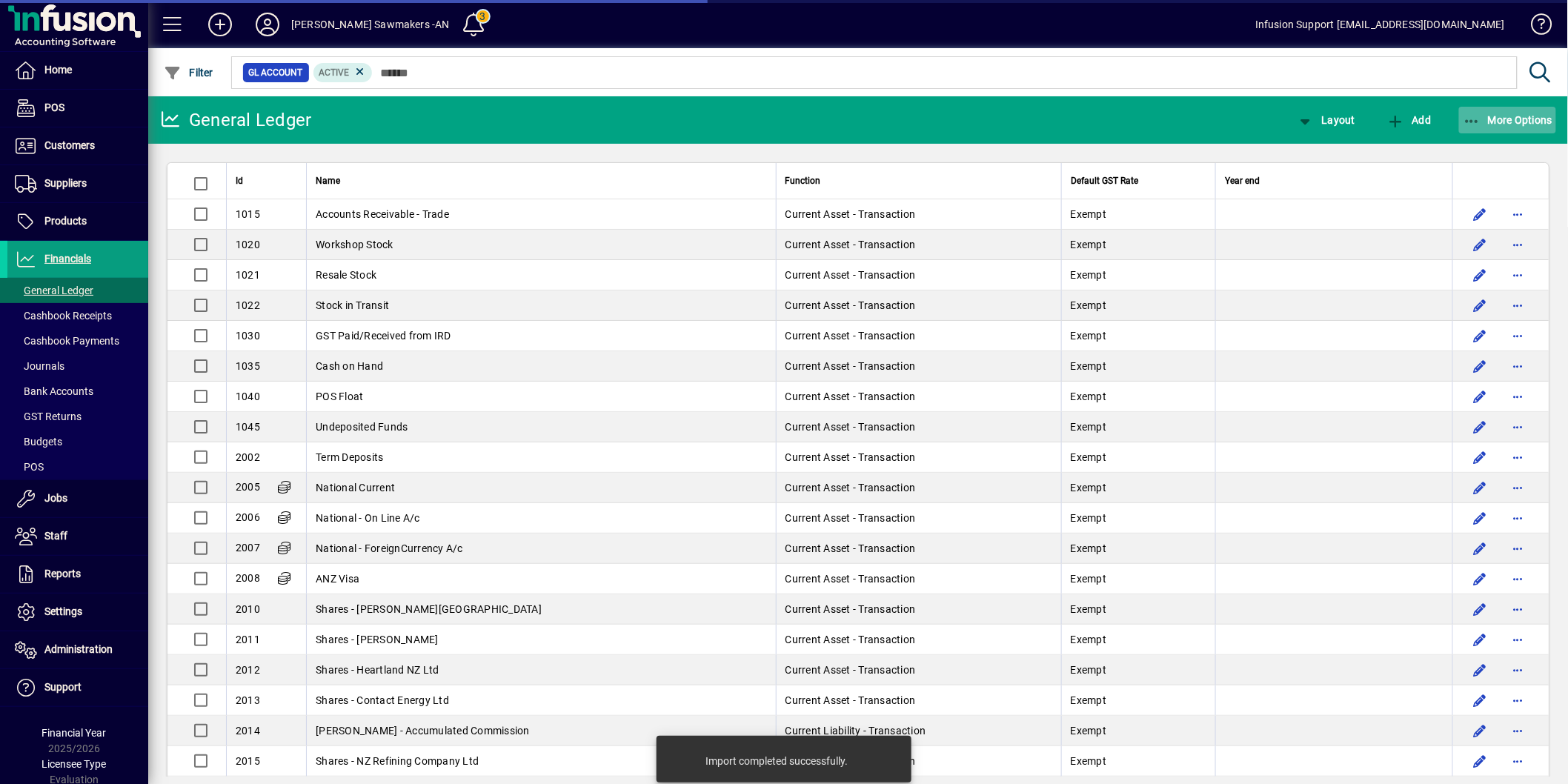
click at [1478, 111] on button "More Options" at bounding box center [1508, 120] width 98 height 27
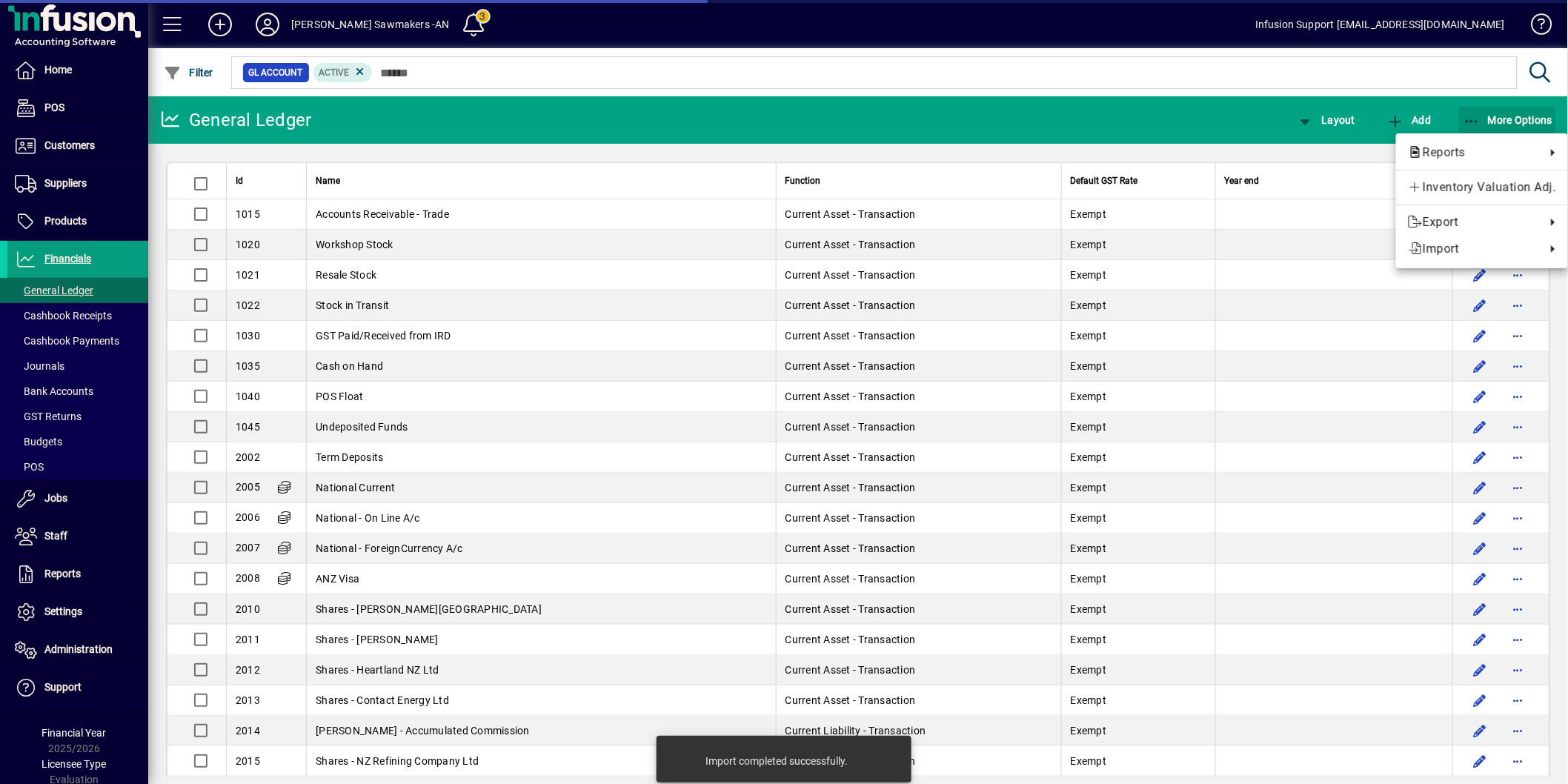
click at [1437, 254] on div "Reports Inventory Valuation Adj. Export Import" at bounding box center [1482, 201] width 172 height 135
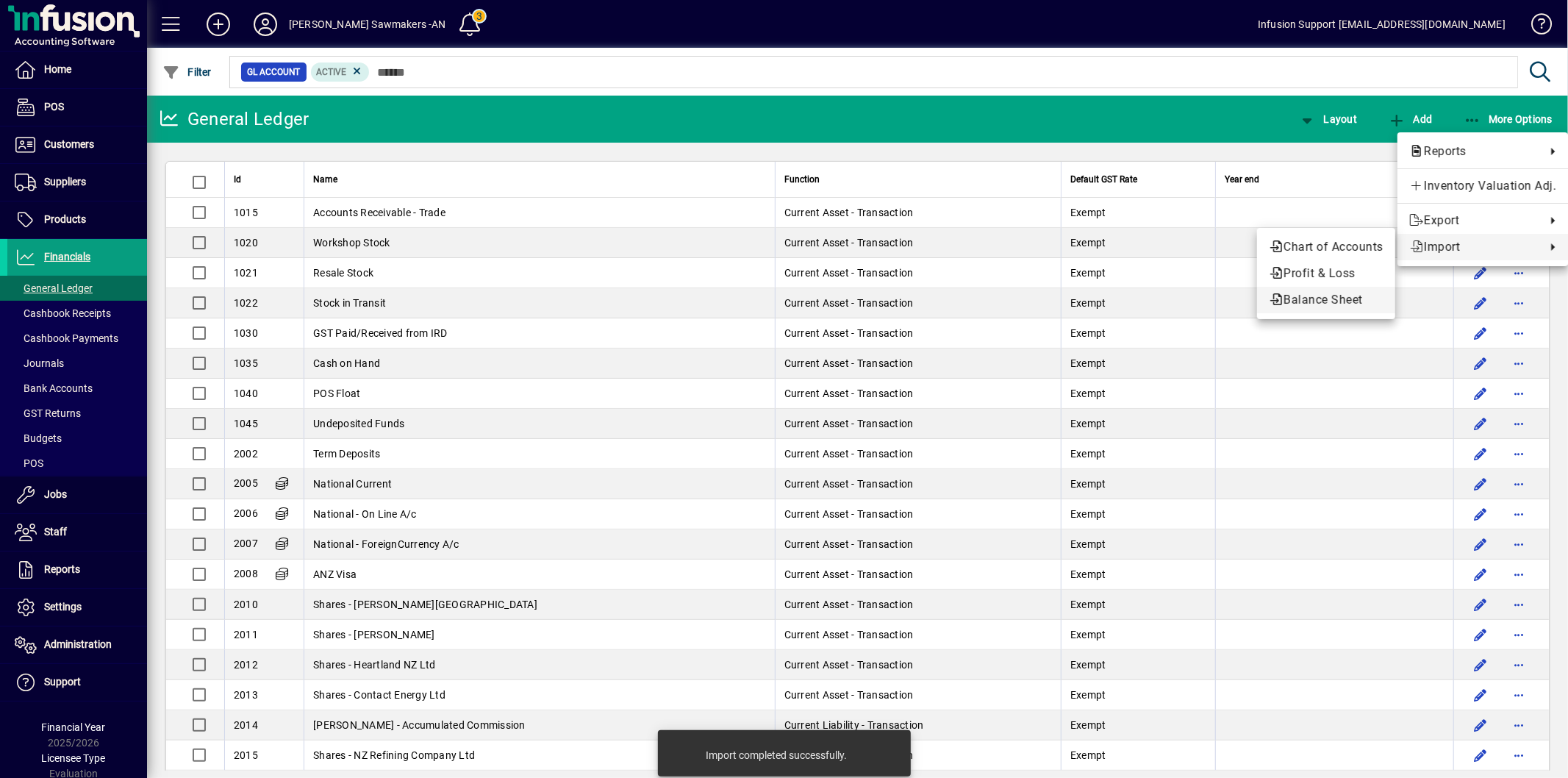
click at [1335, 298] on span "Balance Sheet" at bounding box center [1326, 300] width 114 height 17
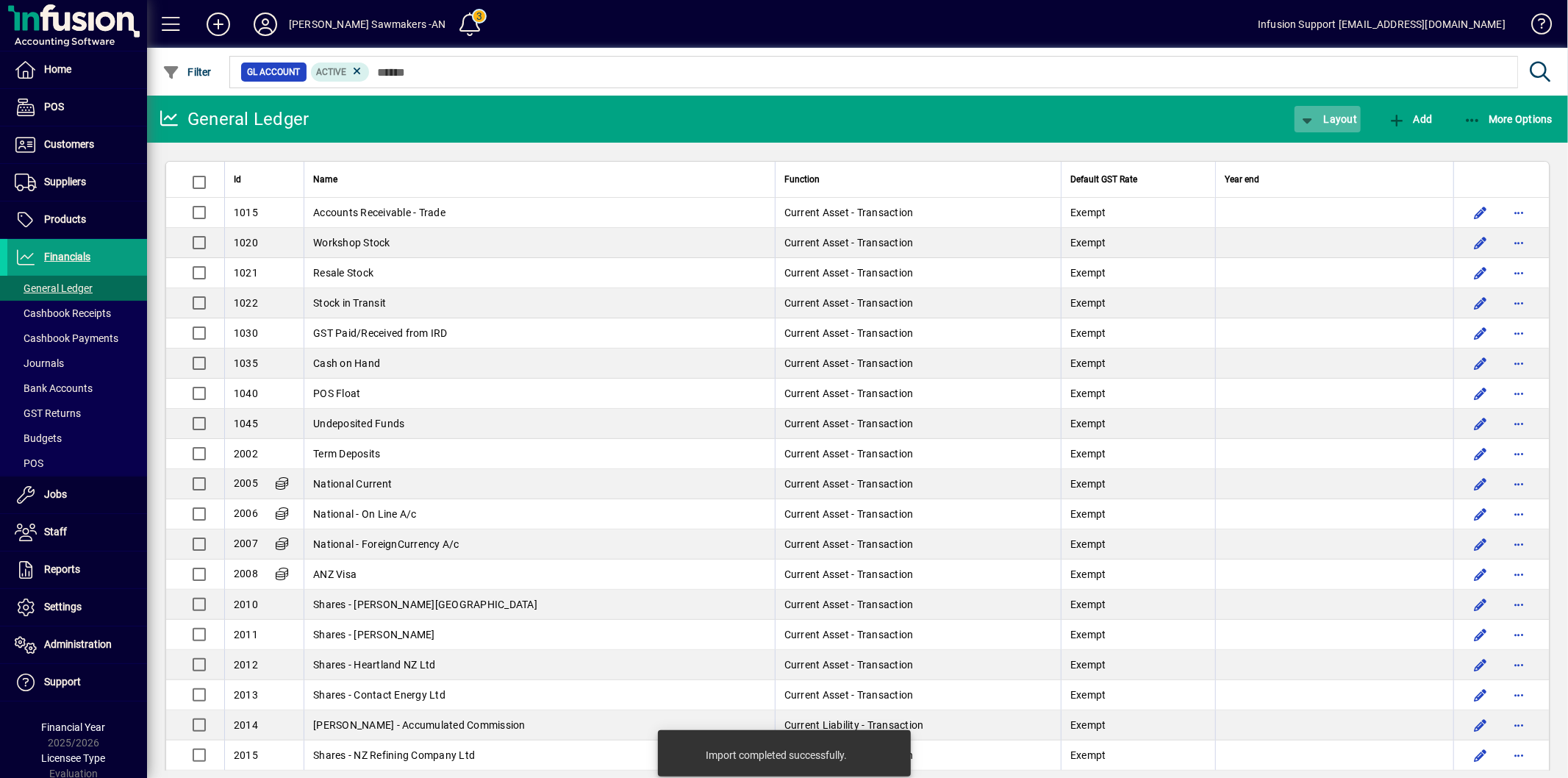
click at [1316, 116] on icon "button" at bounding box center [1307, 120] width 18 height 14
click at [1498, 119] on div at bounding box center [784, 389] width 1568 height 778
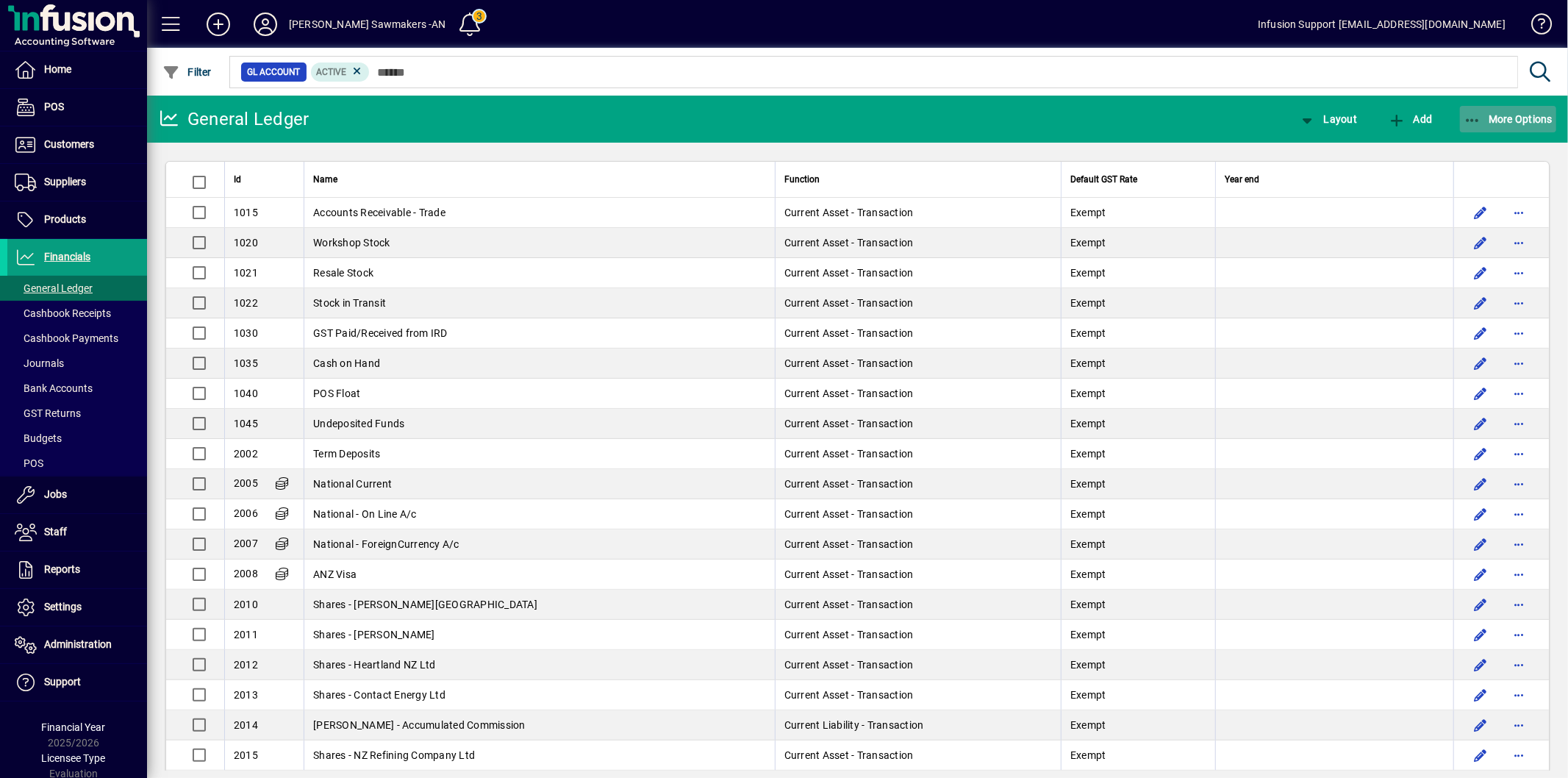
click at [1478, 117] on icon "button" at bounding box center [1472, 120] width 18 height 14
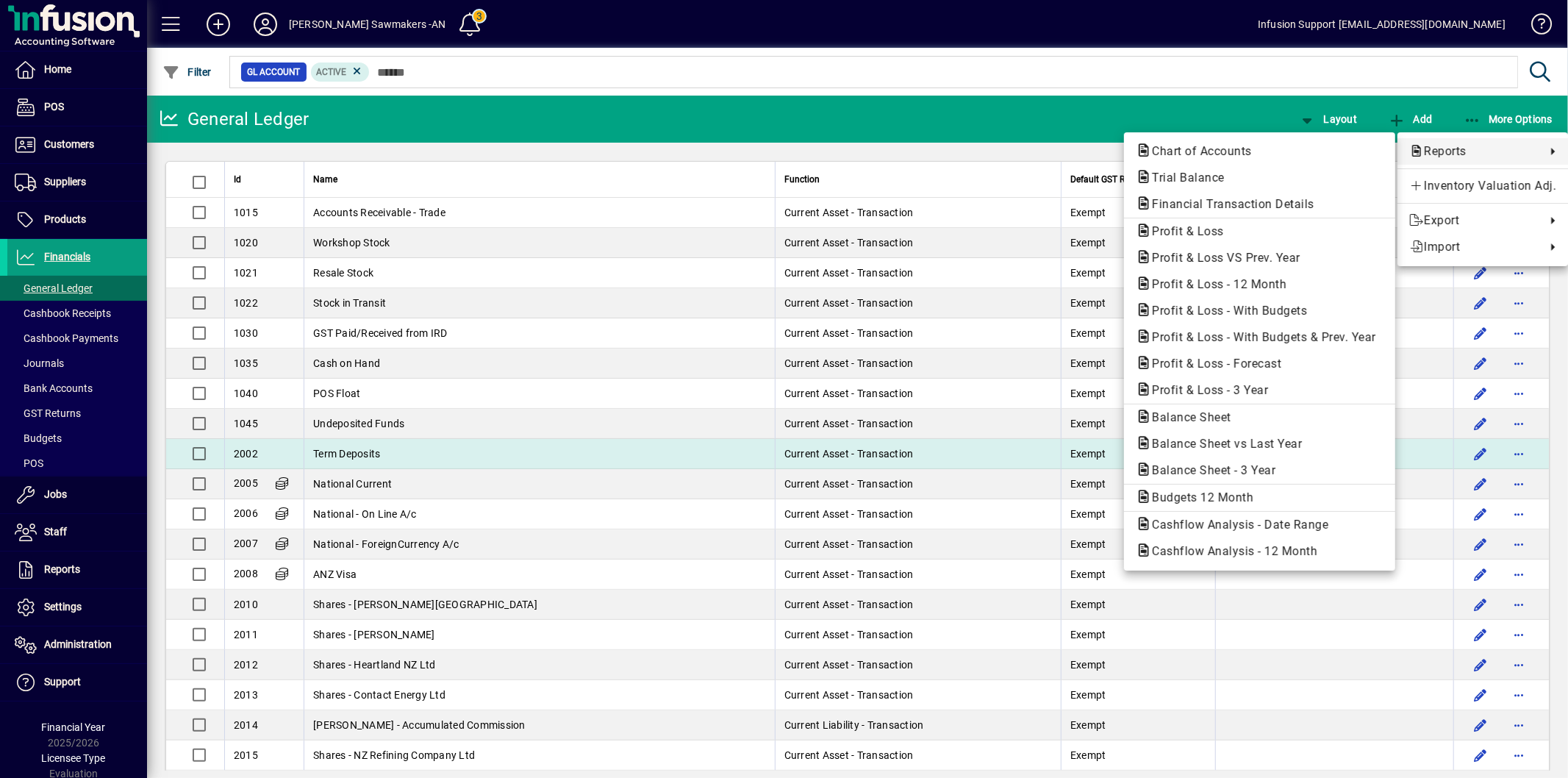
click at [1282, 466] on span "Balance Sheet - 3 Year" at bounding box center [1259, 470] width 248 height 17
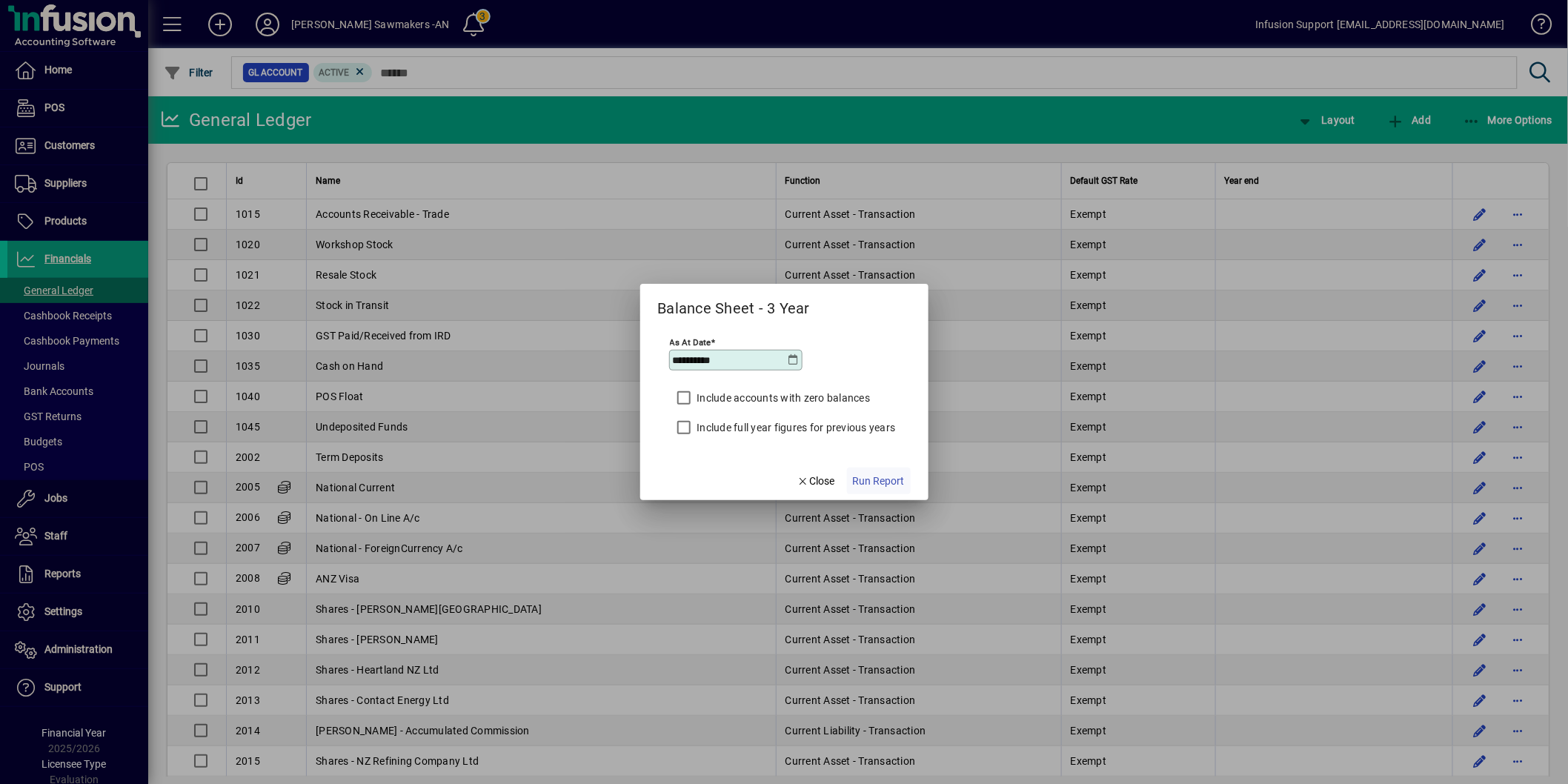
click at [890, 479] on span "Run Report" at bounding box center [879, 482] width 52 height 16
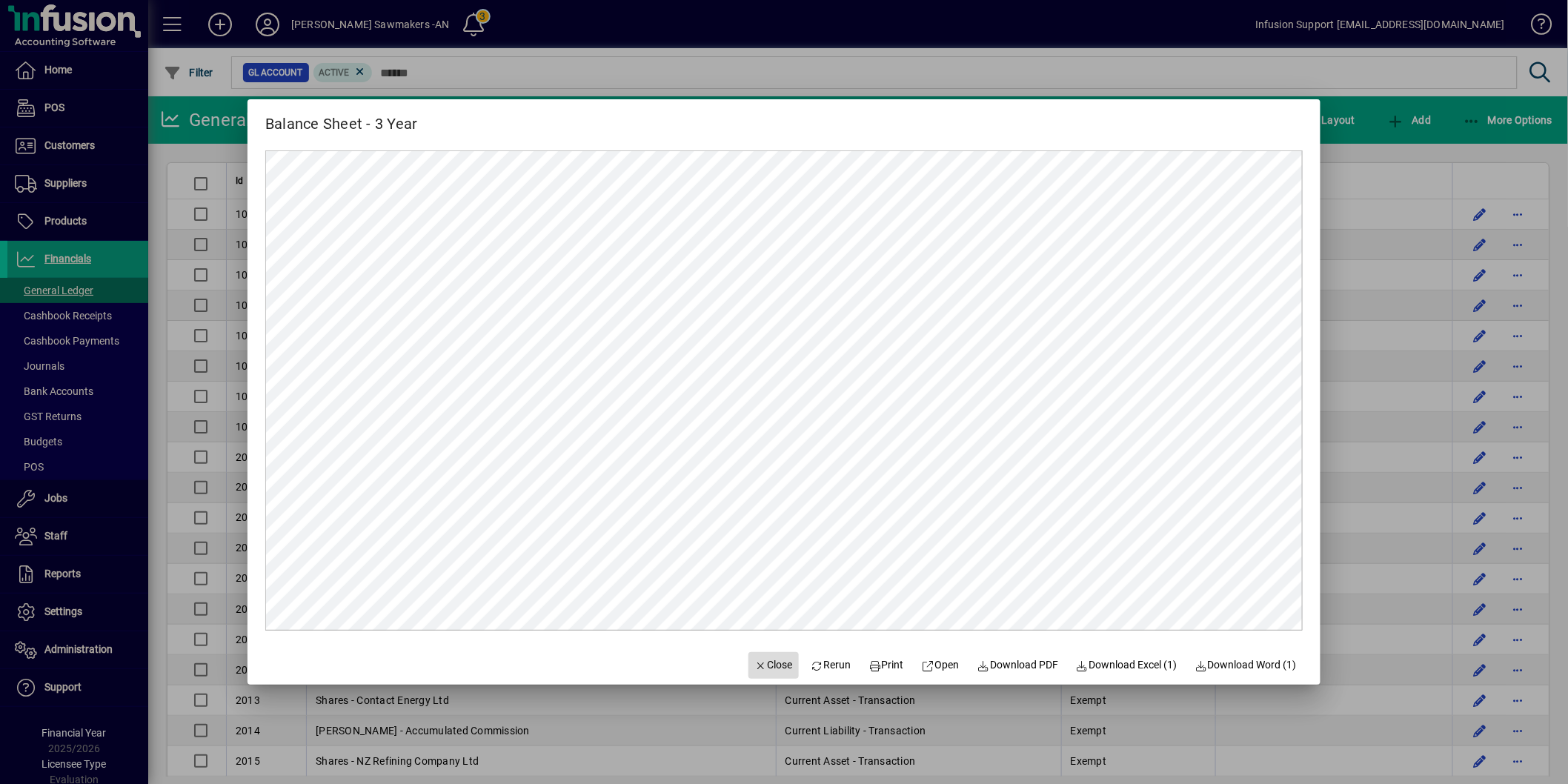
click at [753, 656] on span "button" at bounding box center [773, 665] width 50 height 36
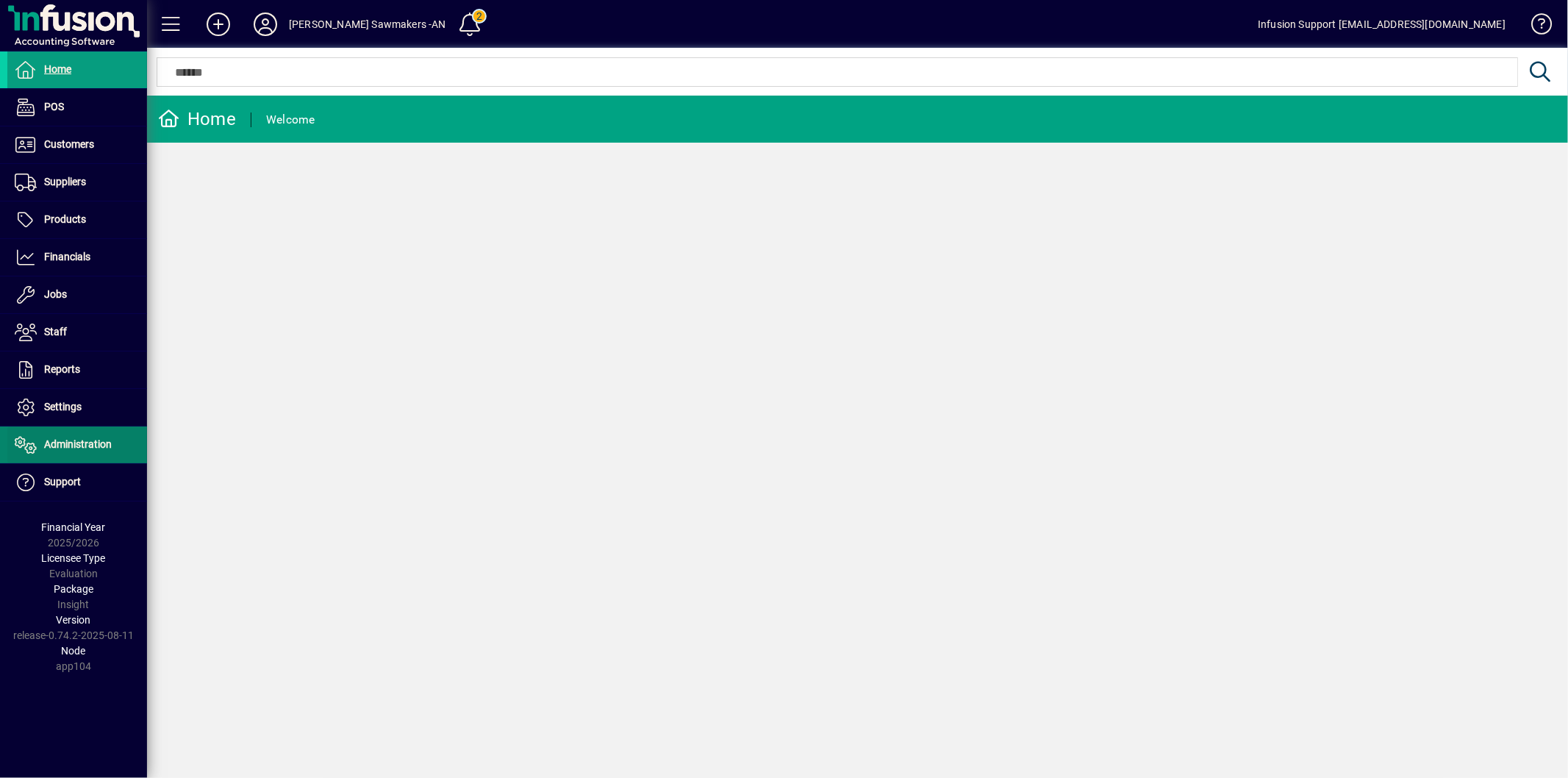
click at [108, 442] on span "Administration" at bounding box center [78, 444] width 67 height 12
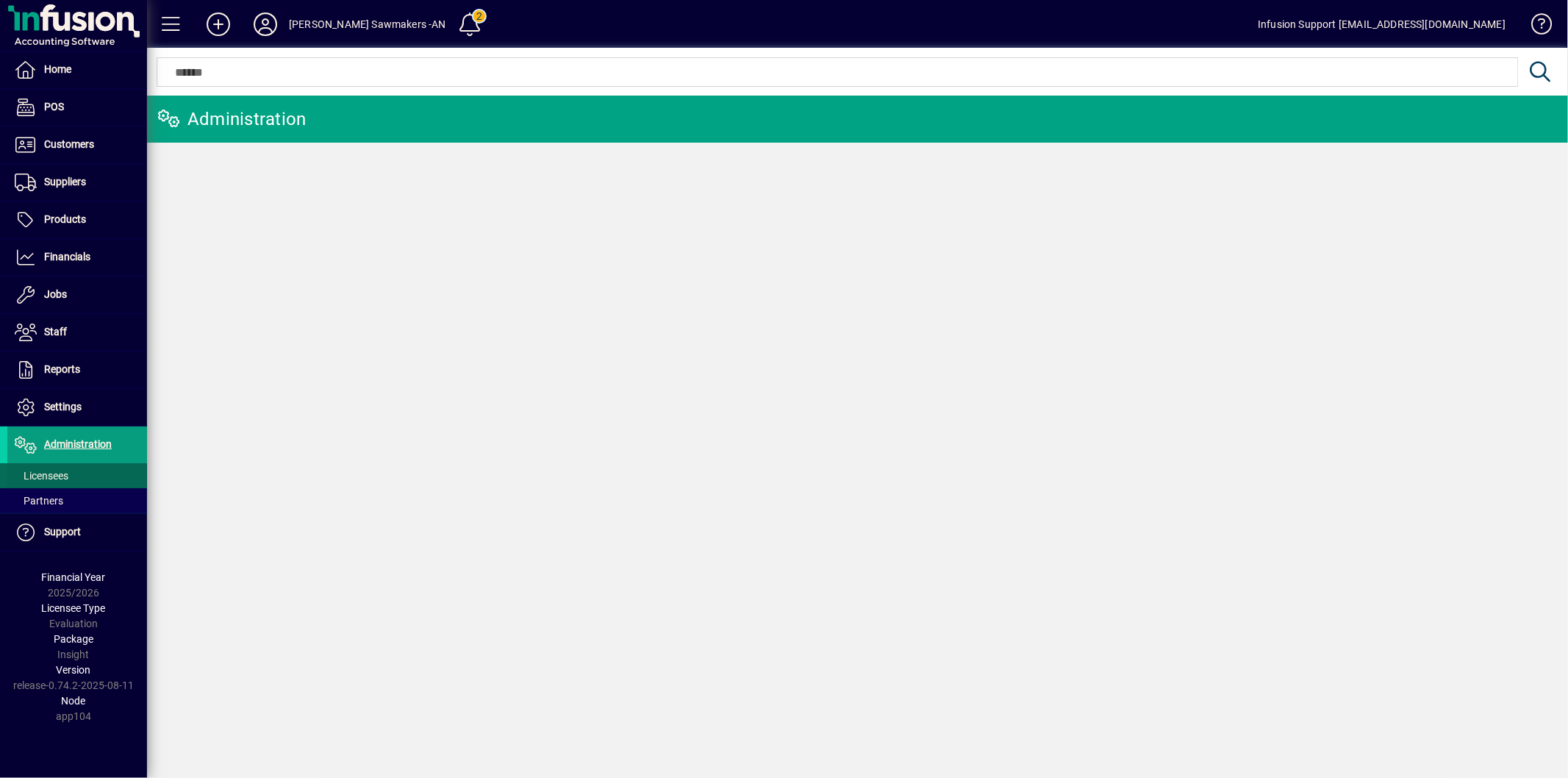
click at [83, 467] on span at bounding box center [77, 475] width 139 height 36
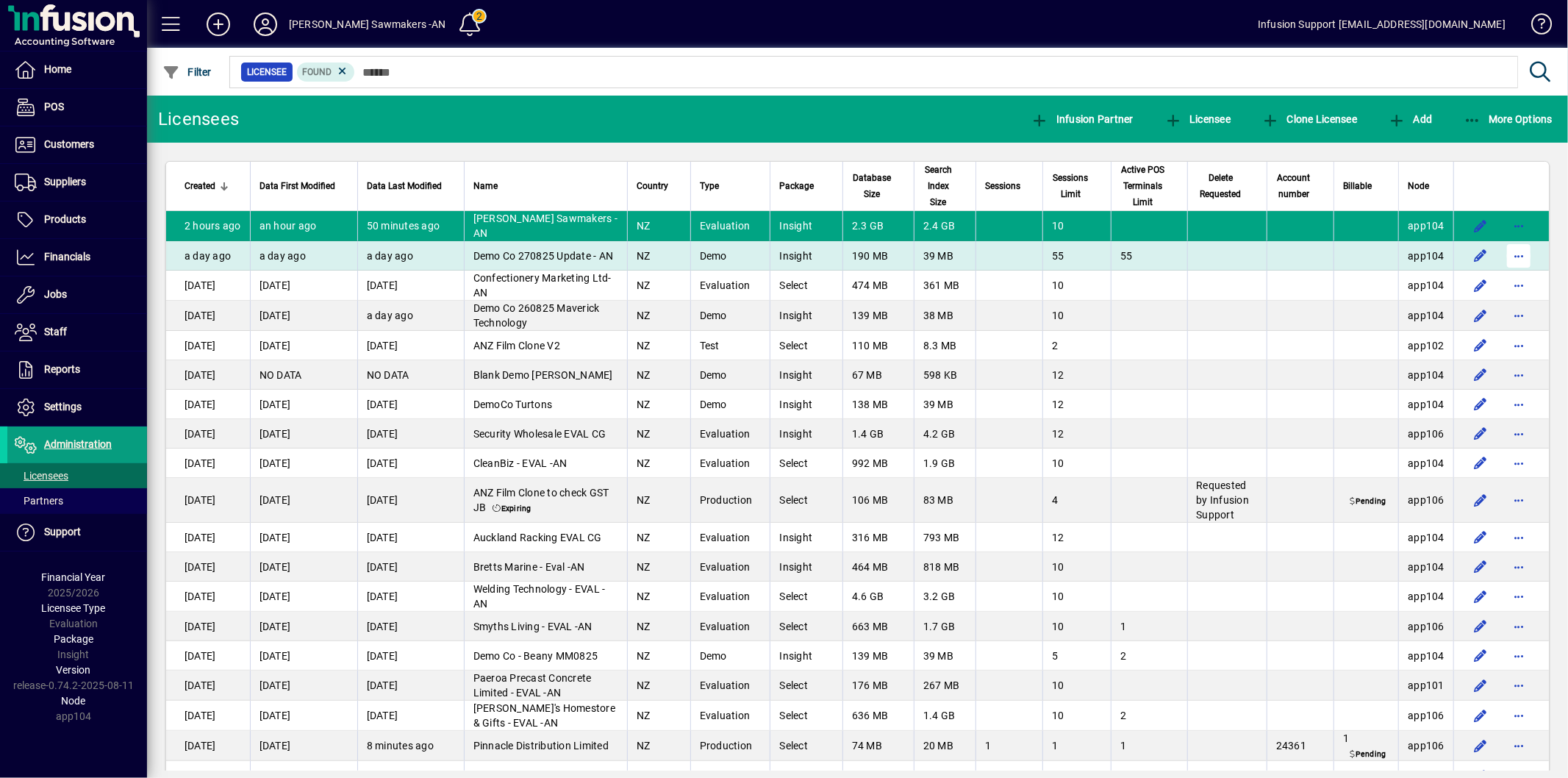
click at [1515, 270] on span "button" at bounding box center [1518, 256] width 36 height 36
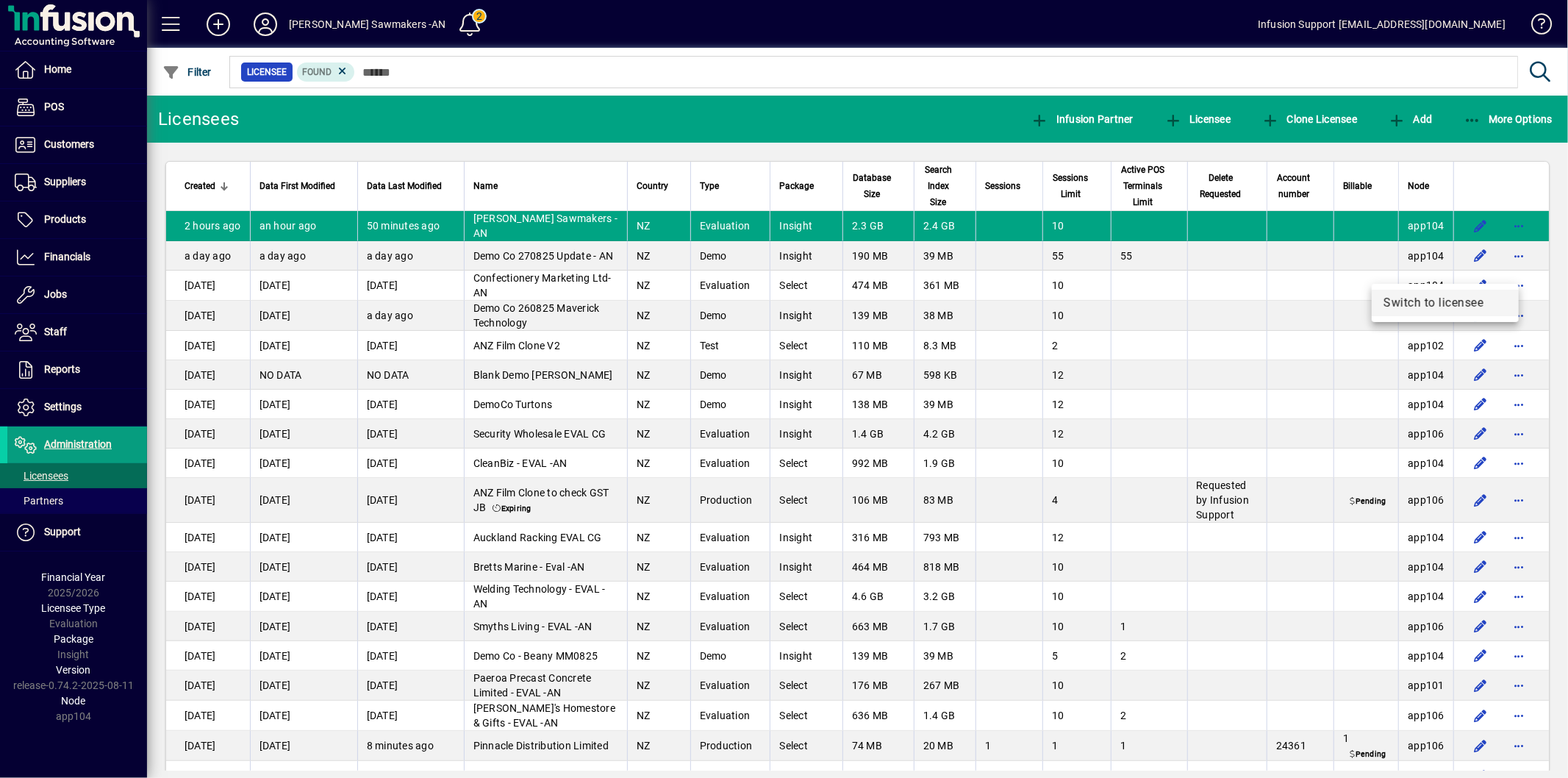
click at [1421, 298] on span "Switch to licensee" at bounding box center [1445, 303] width 123 height 17
